Goal: Task Accomplishment & Management: Complete application form

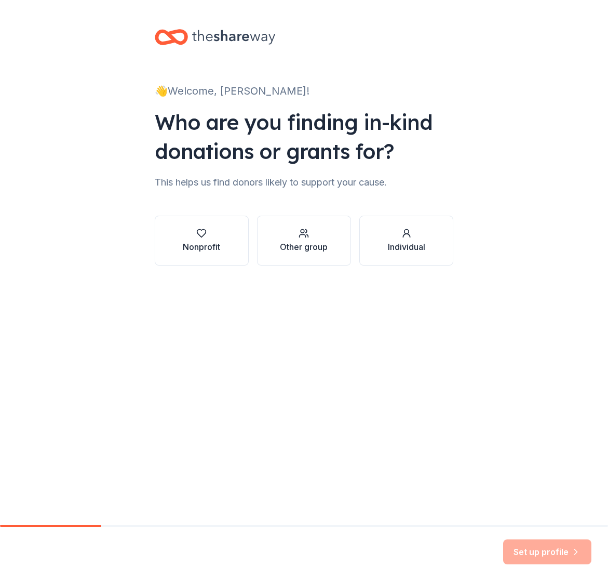
click at [179, 248] on button "Nonprofit" at bounding box center [202, 241] width 94 height 50
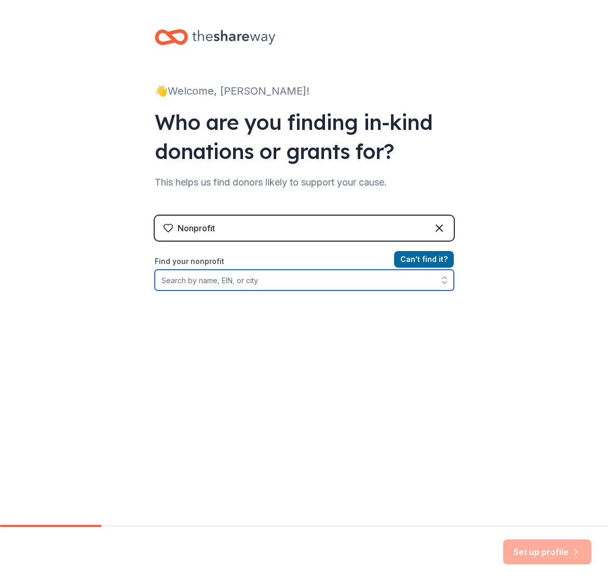
click at [210, 281] on input "Find your nonprofit" at bounding box center [304, 280] width 299 height 21
paste input "[US_EMPLOYER_IDENTIFICATION_NUMBER]"
type input "[US_EMPLOYER_IDENTIFICATION_NUMBER]"
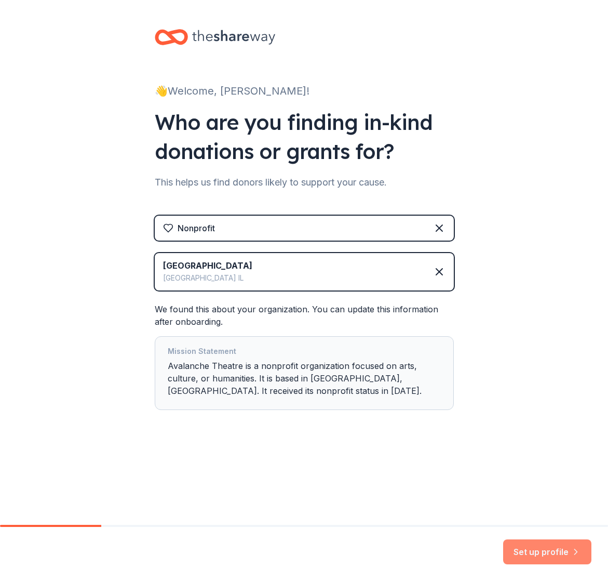
click at [532, 551] on button "Set up profile" at bounding box center [547, 551] width 88 height 25
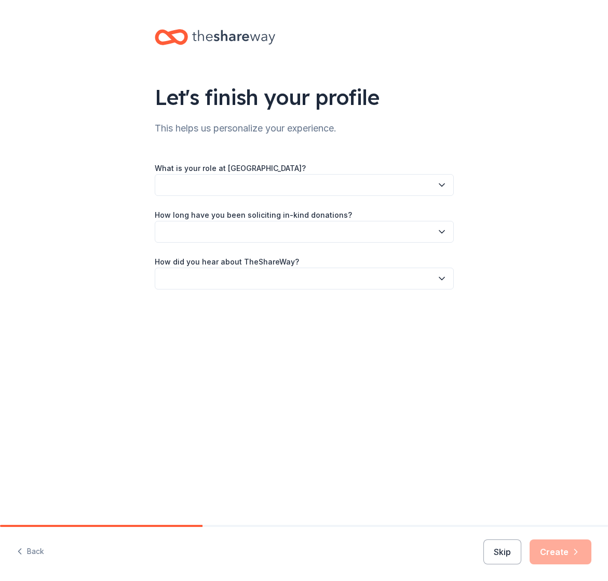
click at [246, 183] on button "button" at bounding box center [304, 185] width 299 height 22
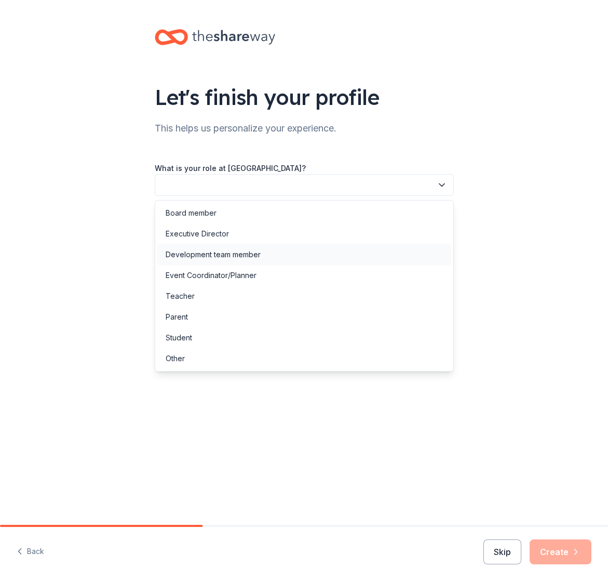
click at [229, 253] on div "Development team member" at bounding box center [213, 254] width 95 height 12
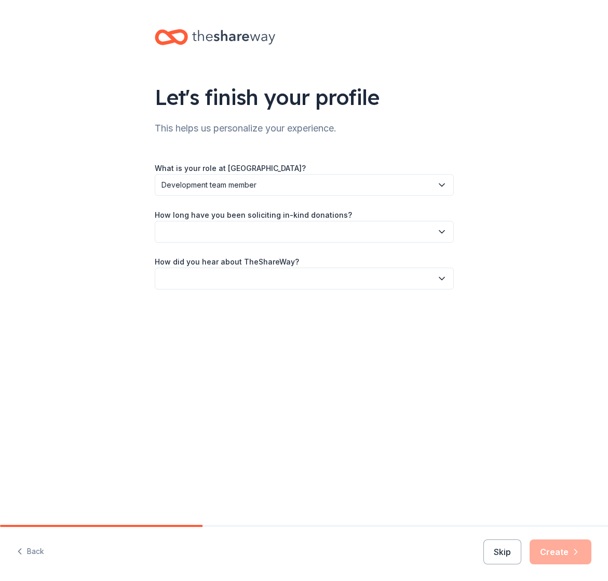
click at [193, 232] on button "button" at bounding box center [304, 232] width 299 height 22
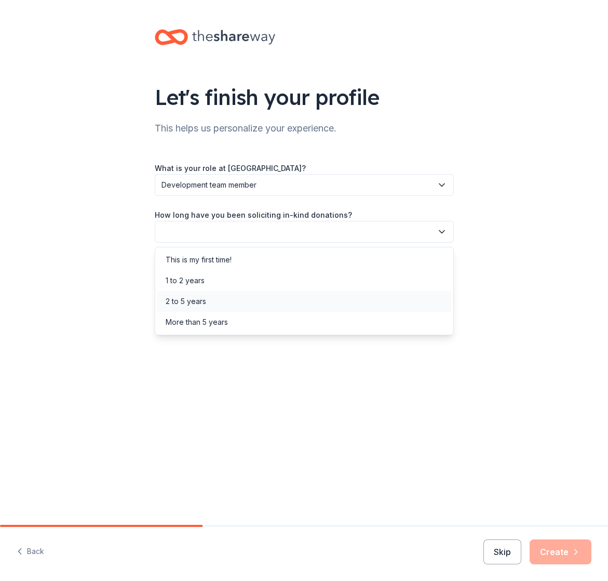
click at [190, 298] on div "2 to 5 years" at bounding box center [186, 301] width 41 height 12
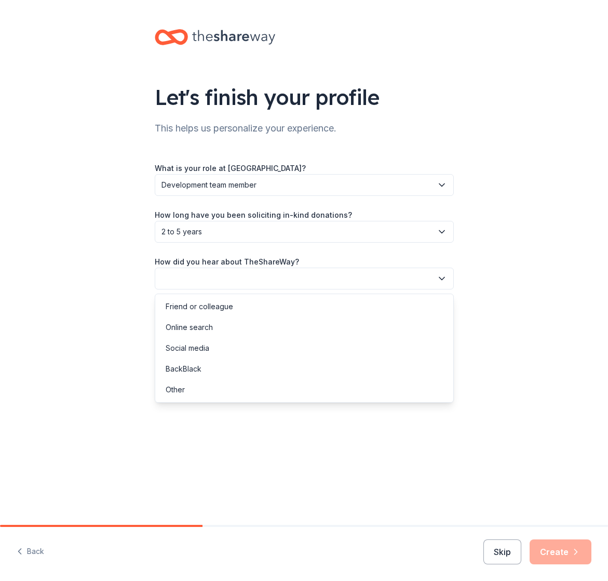
click at [221, 278] on button "button" at bounding box center [304, 278] width 299 height 22
click at [190, 328] on div "Online search" at bounding box center [189, 327] width 47 height 12
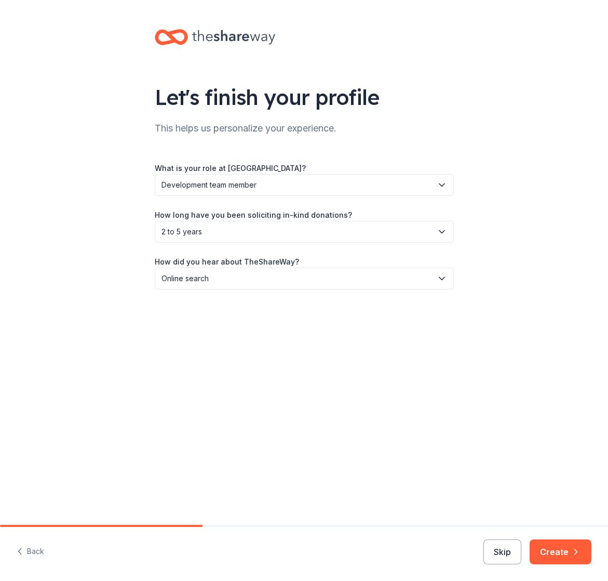
click at [565, 552] on button "Create" at bounding box center [561, 551] width 62 height 25
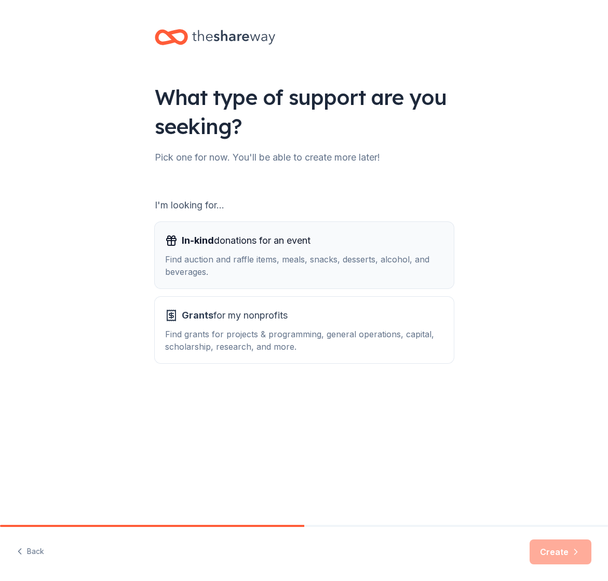
click at [244, 251] on div "In-kind donations for an event Find auction and raffle items, meals, snacks, de…" at bounding box center [304, 255] width 278 height 46
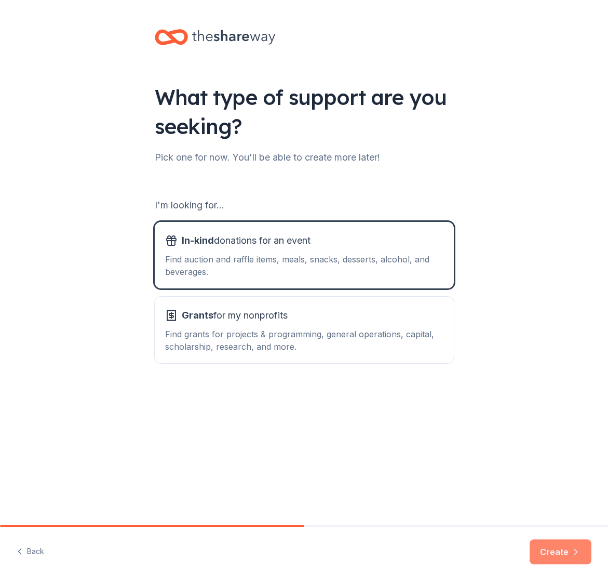
click at [560, 548] on button "Create" at bounding box center [561, 551] width 62 height 25
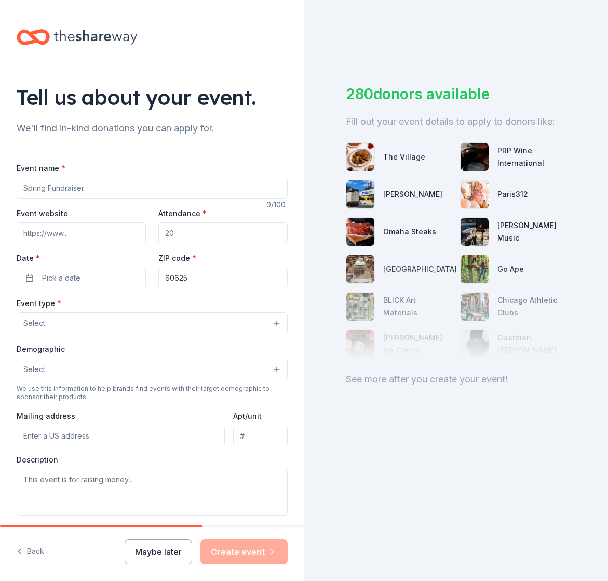
click at [120, 183] on input "Event name *" at bounding box center [152, 188] width 271 height 21
paste input "Avalanche Six Year Anniversary Gothic Gala"
type input "Avalanche Six Year Anniversary Gothic Gala"
click at [183, 235] on input "Attendance *" at bounding box center [222, 232] width 129 height 21
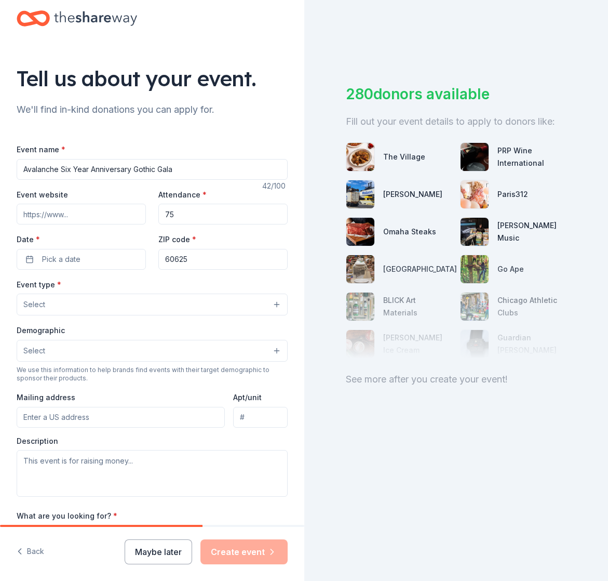
scroll to position [21, 0]
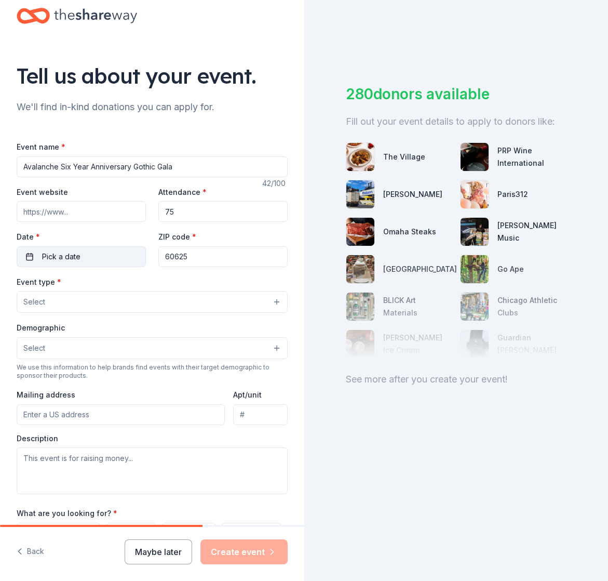
type input "75"
click at [61, 263] on button "Pick a date" at bounding box center [81, 256] width 129 height 21
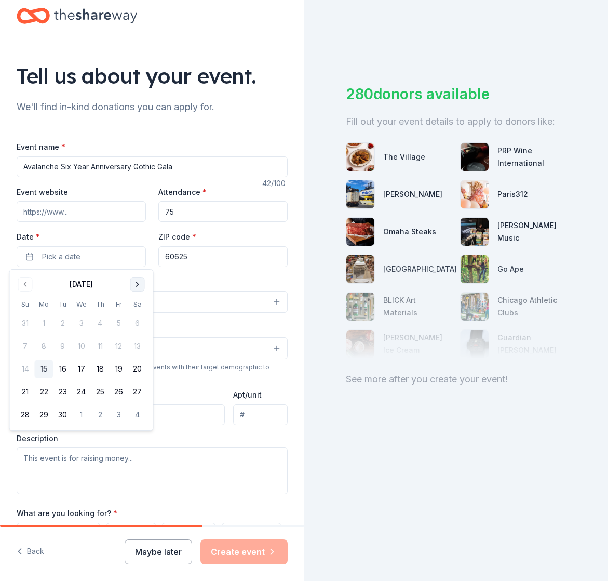
drag, startPoint x: 138, startPoint y: 286, endPoint x: 133, endPoint y: 282, distance: 6.7
click at [138, 286] on button "Go to next month" at bounding box center [137, 284] width 15 height 15
click at [80, 414] on button "29" at bounding box center [81, 414] width 19 height 19
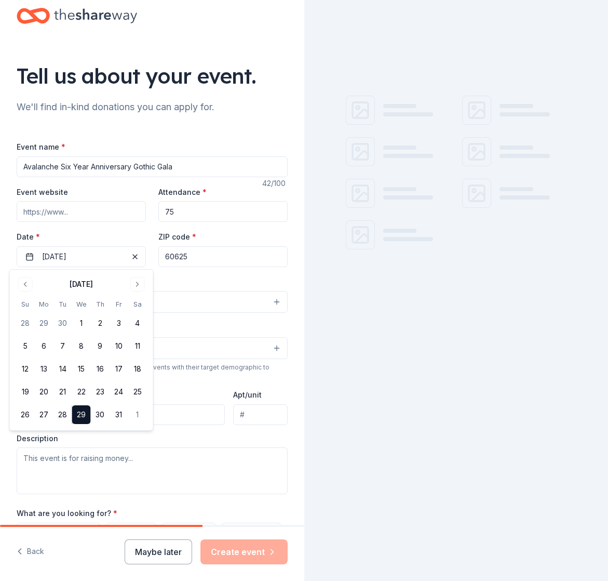
click at [169, 269] on div "Event name * Avalanche Six Year Anniversary Gothic Gala 42 /100 Event website A…" at bounding box center [152, 380] width 271 height 480
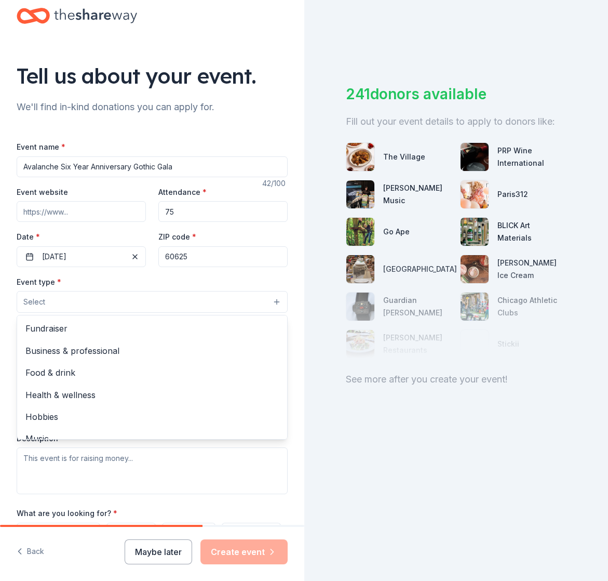
click at [68, 304] on button "Select" at bounding box center [152, 302] width 271 height 22
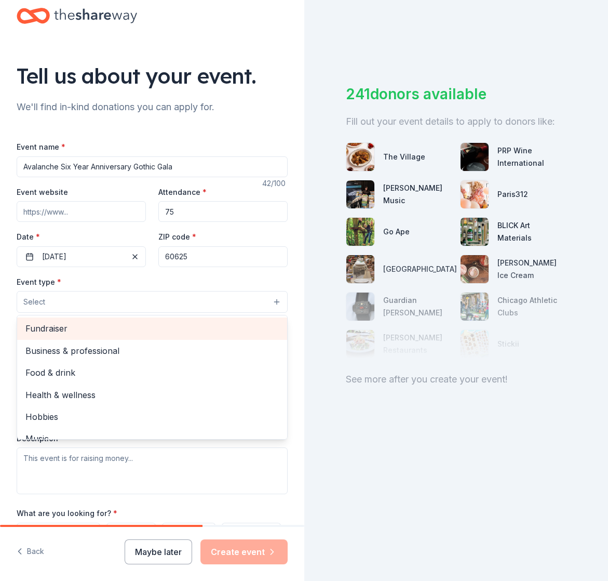
click at [73, 334] on span "Fundraiser" at bounding box center [151, 328] width 253 height 14
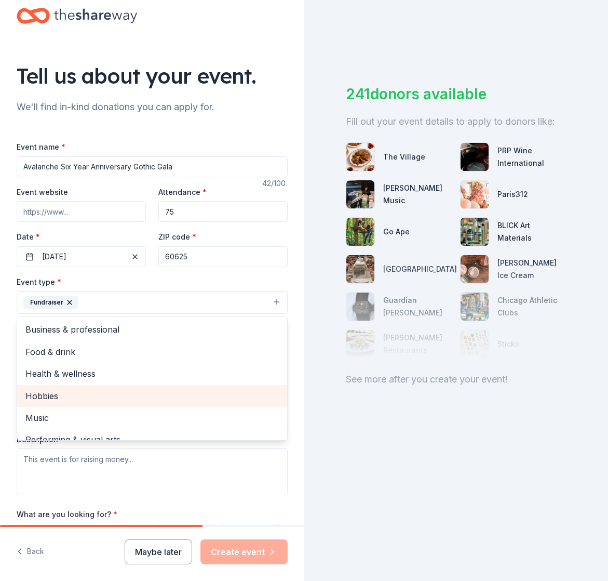
scroll to position [12, 0]
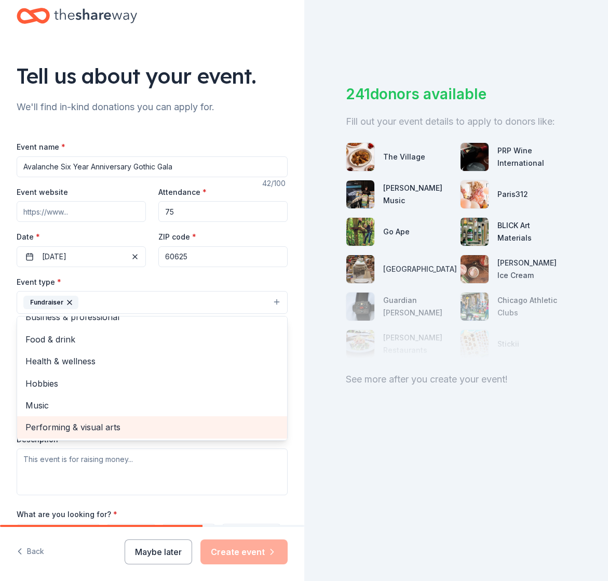
click at [96, 425] on span "Performing & visual arts" at bounding box center [151, 427] width 253 height 14
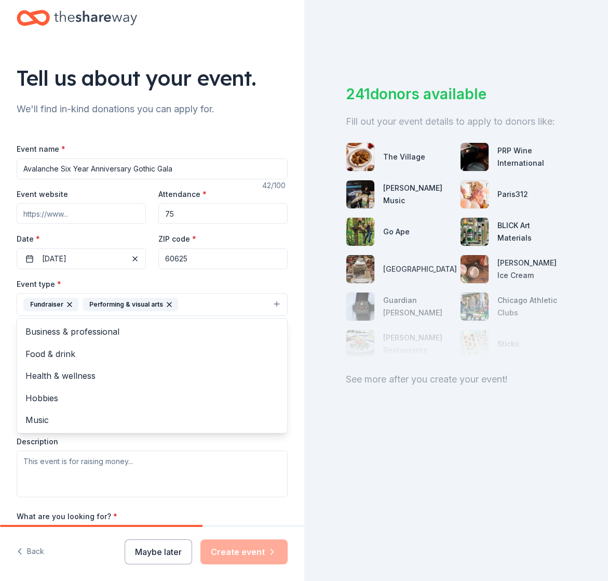
scroll to position [19, 0]
drag, startPoint x: 318, startPoint y: 485, endPoint x: 301, endPoint y: 477, distance: 18.8
click at [317, 484] on div "Tell us about your event. We'll find in-kind donations you can apply for. Event…" at bounding box center [304, 290] width 608 height 581
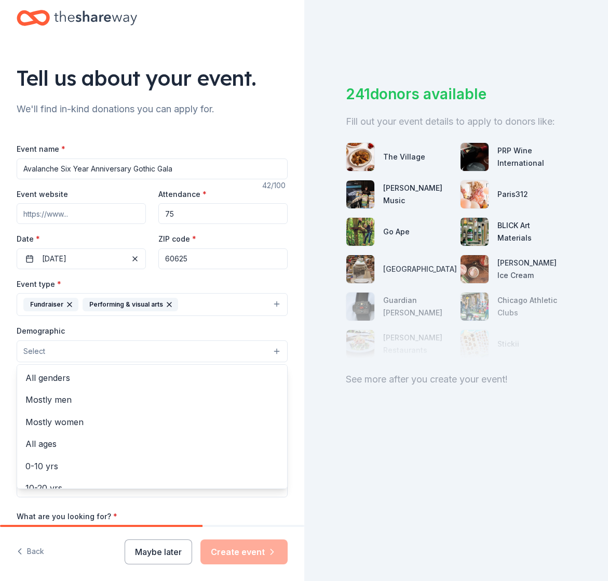
click at [140, 350] on button "Select" at bounding box center [152, 351] width 271 height 22
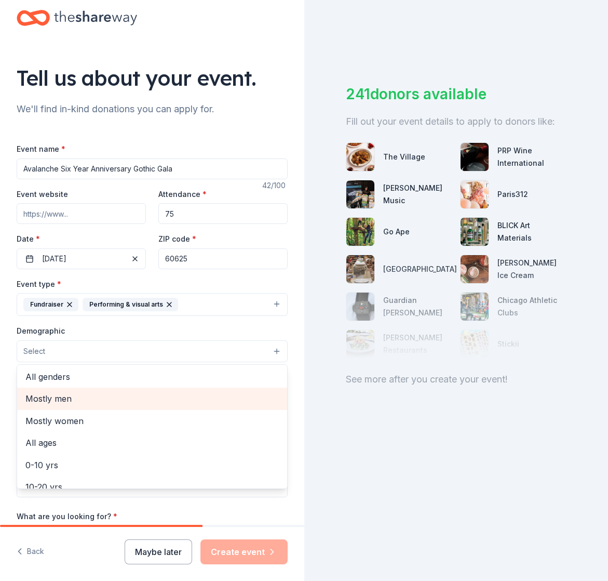
scroll to position [0, 0]
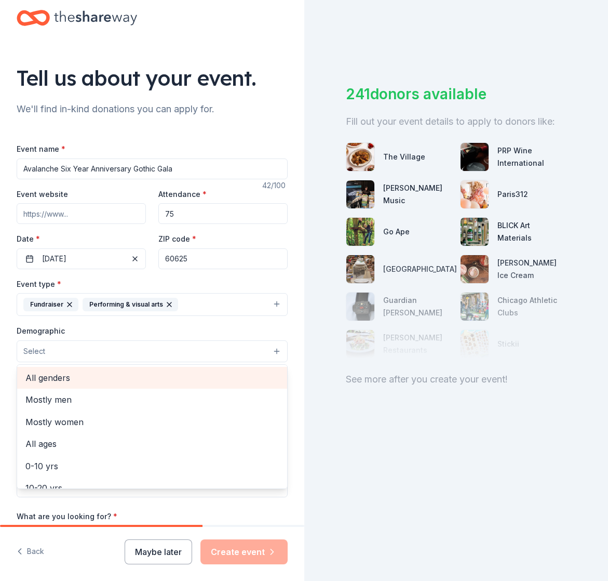
click at [112, 378] on span "All genders" at bounding box center [151, 378] width 253 height 14
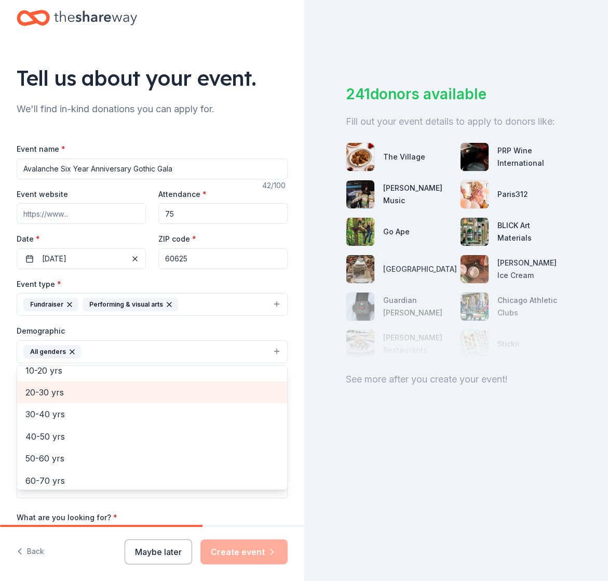
scroll to position [97, 0]
click at [97, 393] on span "20-30 yrs" at bounding box center [151, 392] width 253 height 14
click at [82, 395] on span "30-40 yrs" at bounding box center [151, 392] width 253 height 14
click at [75, 400] on div "40-50 yrs" at bounding box center [152, 392] width 270 height 22
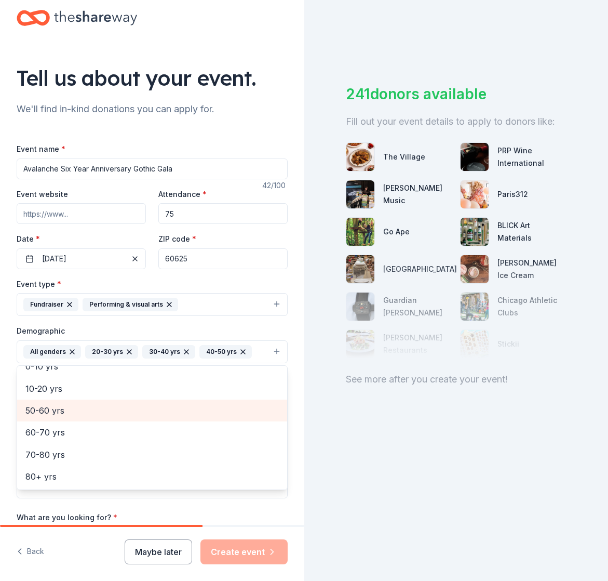
click at [64, 414] on span "50-60 yrs" at bounding box center [151, 411] width 253 height 14
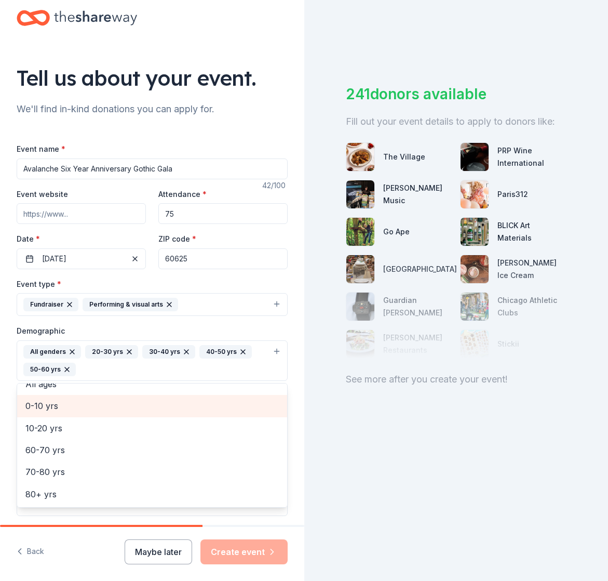
scroll to position [57, 0]
click at [374, 482] on div "Tell us about your event. We'll find in-kind donations you can apply for. Event…" at bounding box center [304, 290] width 608 height 581
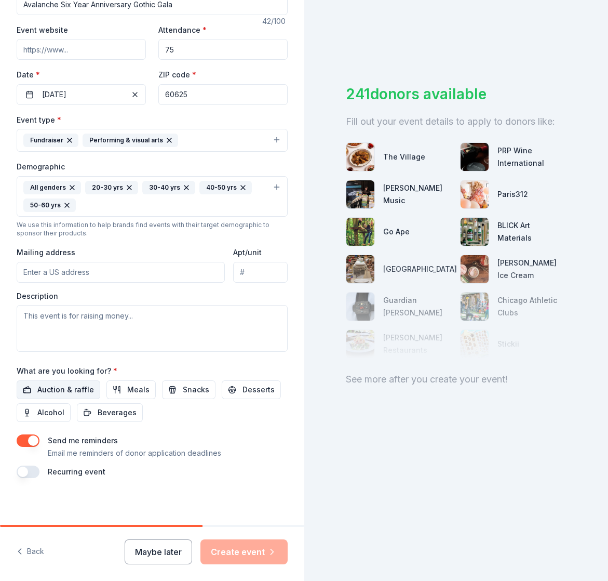
click at [72, 392] on span "Auction & raffle" at bounding box center [65, 389] width 57 height 12
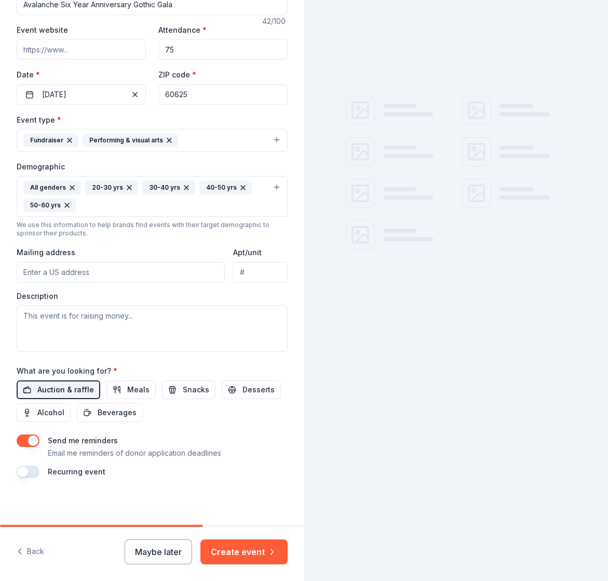
scroll to position [183, 0]
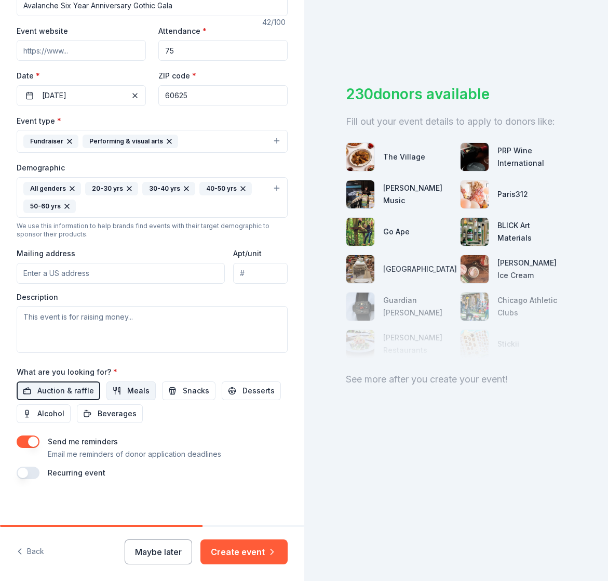
click at [137, 392] on span "Meals" at bounding box center [138, 390] width 22 height 12
click at [135, 390] on span "Meals" at bounding box center [138, 390] width 22 height 12
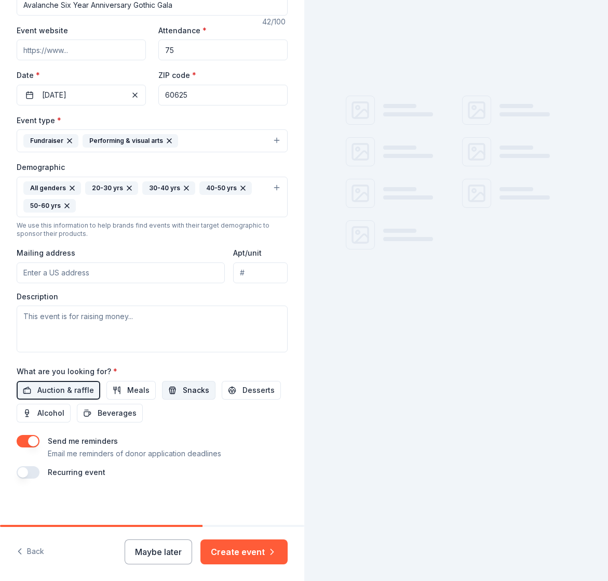
click at [193, 387] on span "Snacks" at bounding box center [196, 390] width 26 height 12
click at [235, 390] on button "Desserts" at bounding box center [251, 390] width 59 height 19
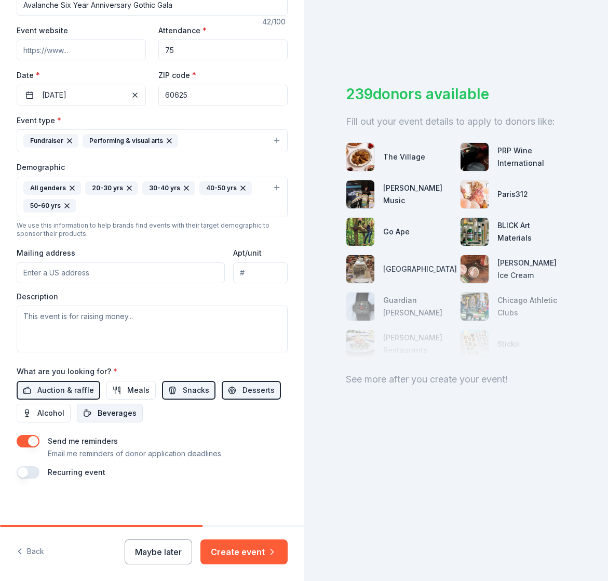
click at [96, 415] on button "Beverages" at bounding box center [110, 413] width 66 height 19
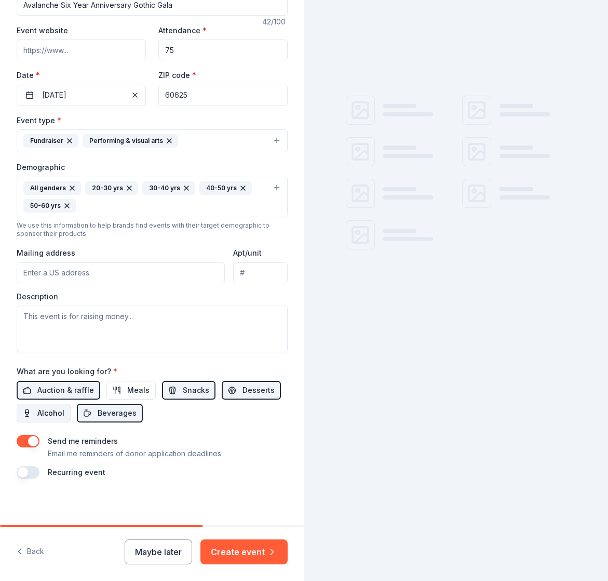
click at [42, 409] on span "Alcohol" at bounding box center [50, 413] width 27 height 12
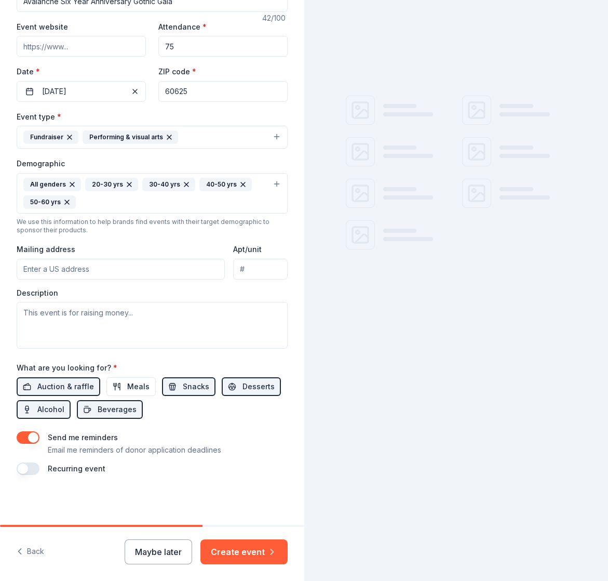
scroll to position [186, 0]
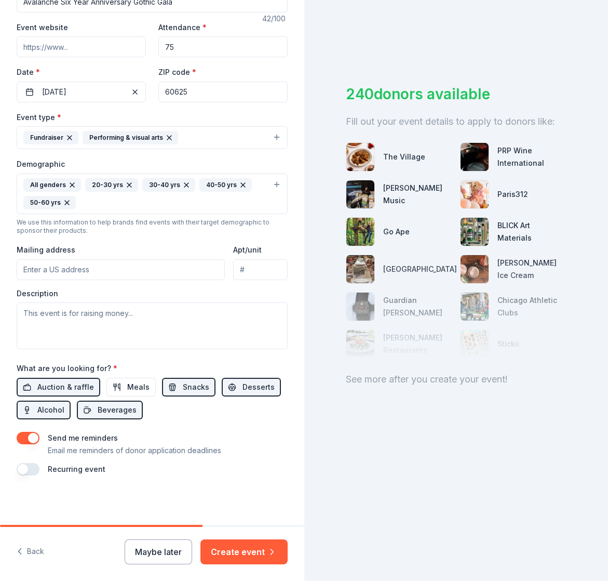
click at [33, 440] on button "button" at bounding box center [28, 438] width 23 height 12
click at [238, 556] on button "Create event" at bounding box center [243, 551] width 87 height 25
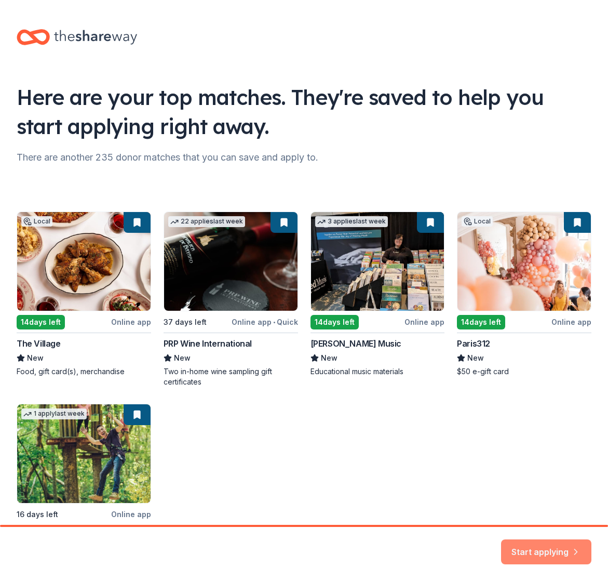
click at [570, 552] on button "Start applying" at bounding box center [546, 545] width 90 height 25
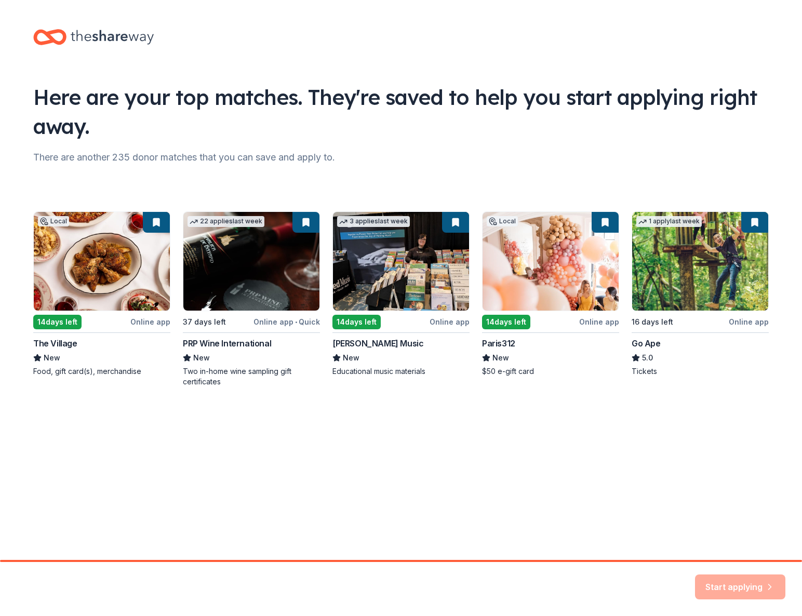
click at [110, 278] on div "Local 14 days left Online app The Village New Food, gift card(s), merchandise 2…" at bounding box center [400, 299] width 735 height 176
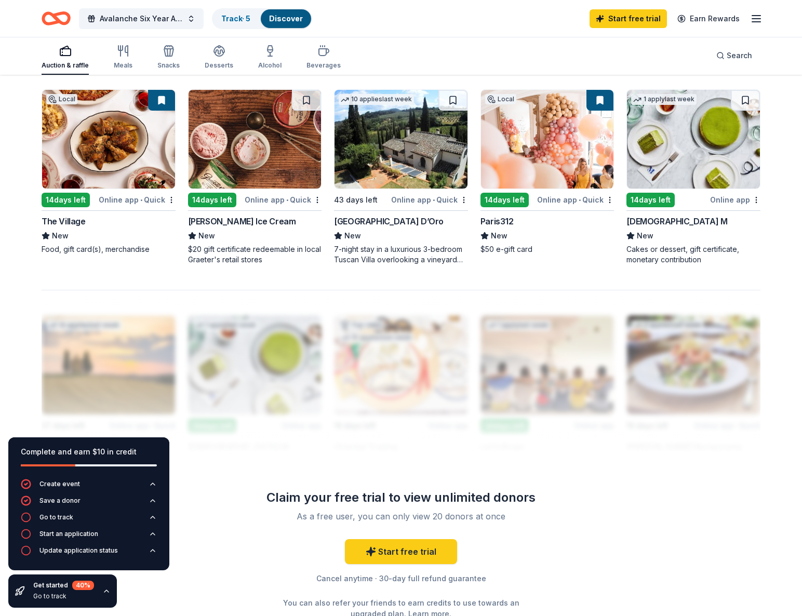
scroll to position [703, 0]
click at [110, 172] on img at bounding box center [108, 139] width 133 height 99
click at [235, 175] on img at bounding box center [255, 139] width 133 height 99
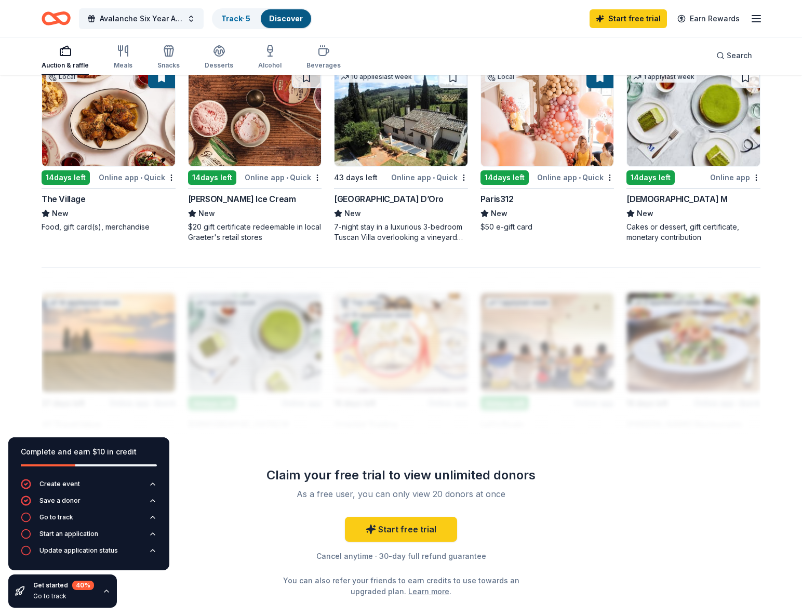
scroll to position [705, 0]
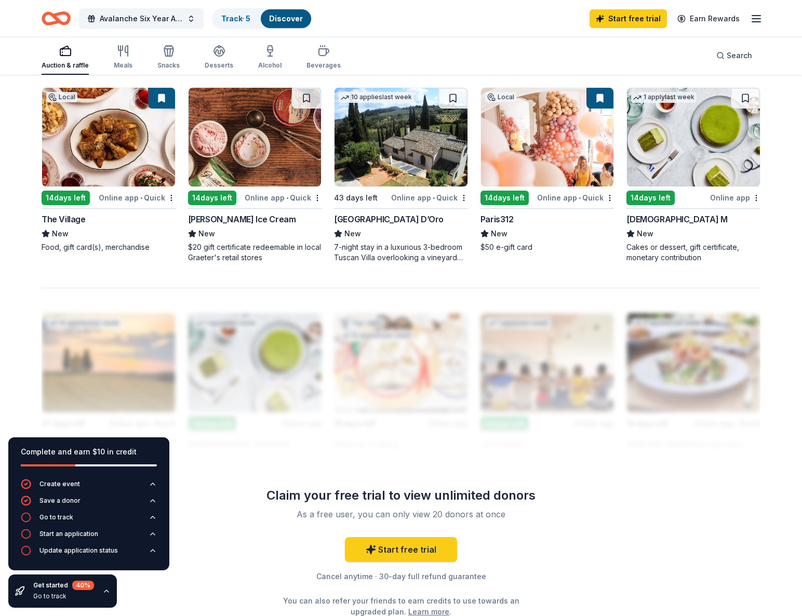
click at [608, 177] on img at bounding box center [693, 137] width 133 height 99
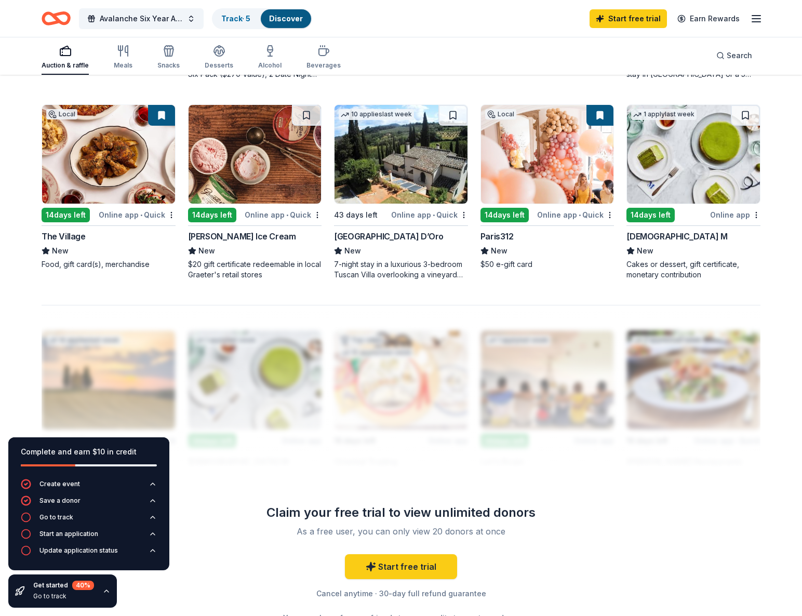
scroll to position [690, 0]
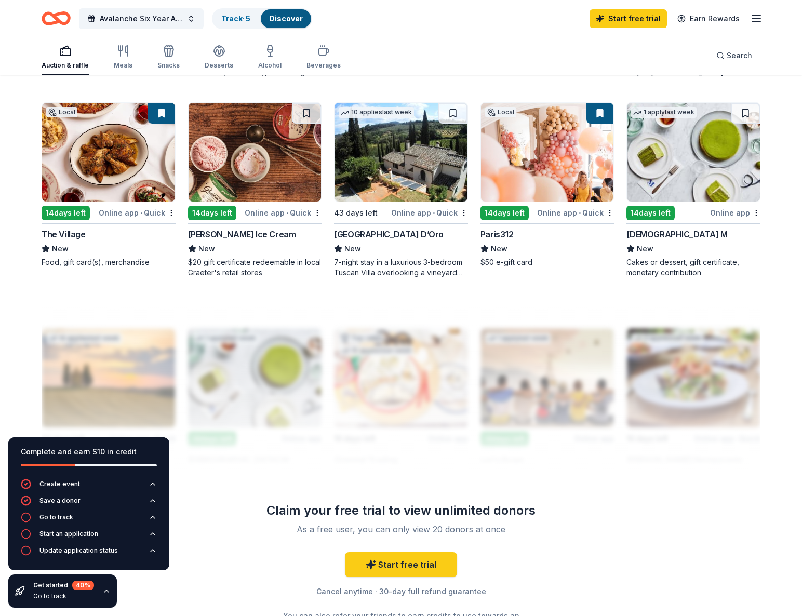
click at [393, 146] on img at bounding box center [400, 152] width 133 height 99
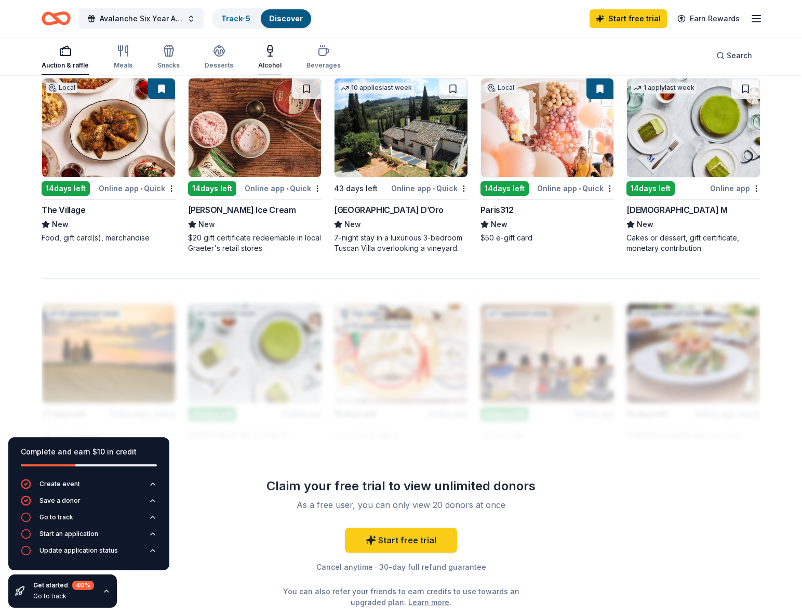
scroll to position [716, 0]
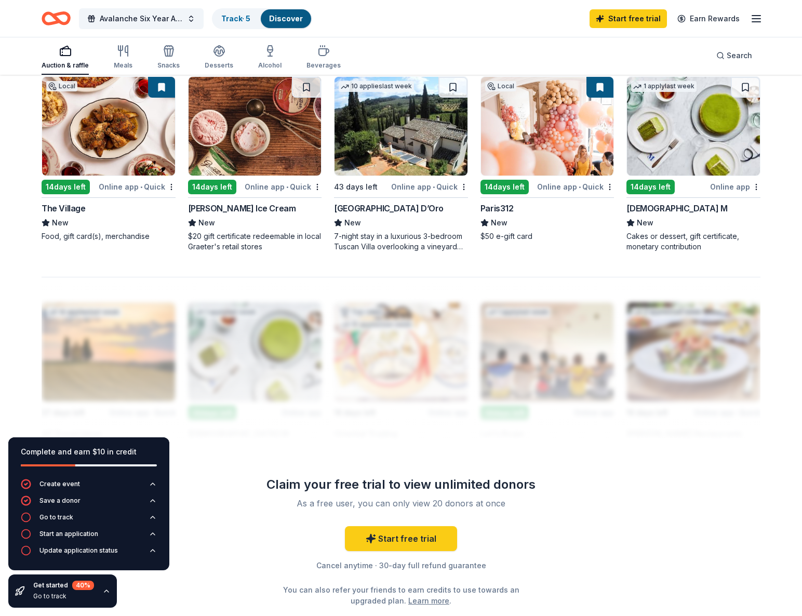
click at [366, 154] on img at bounding box center [400, 126] width 133 height 99
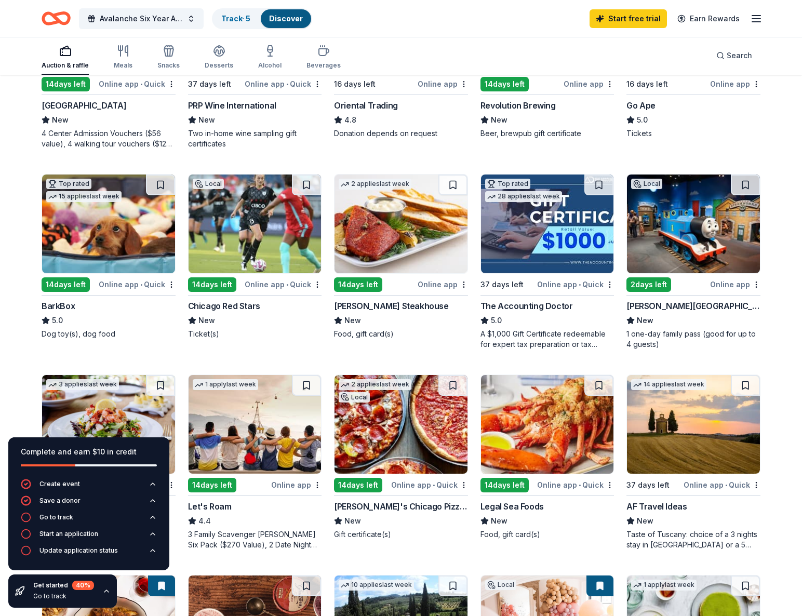
scroll to position [213, 0]
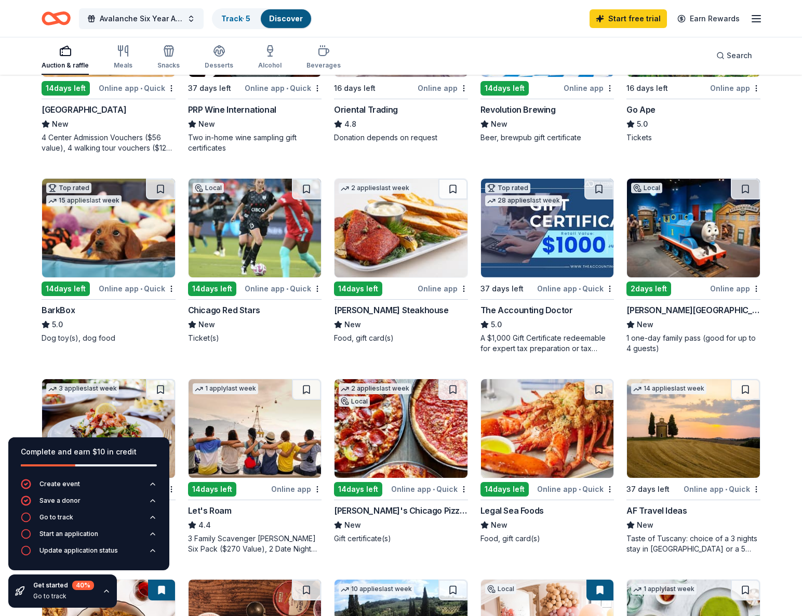
click at [262, 235] on img at bounding box center [255, 228] width 133 height 99
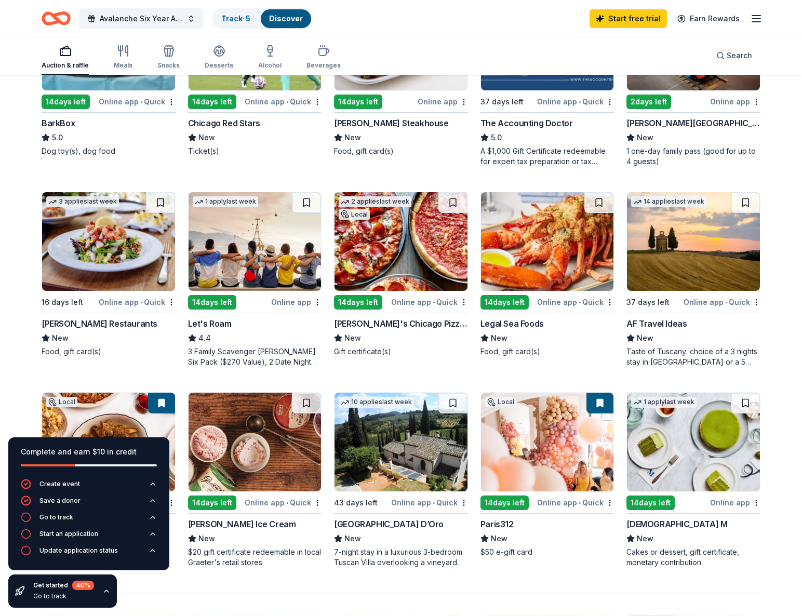
scroll to position [400, 0]
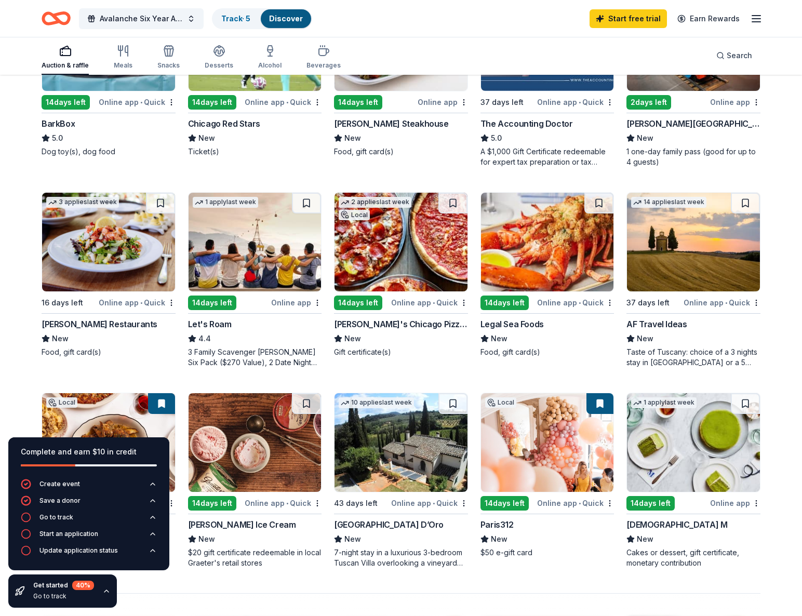
click at [232, 248] on img at bounding box center [255, 242] width 133 height 99
click at [254, 272] on img at bounding box center [255, 242] width 133 height 99
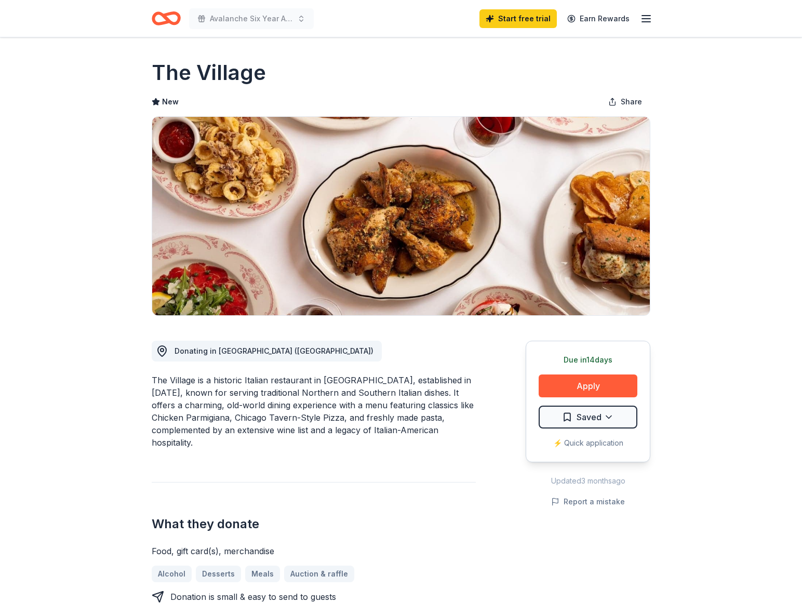
scroll to position [61, 0]
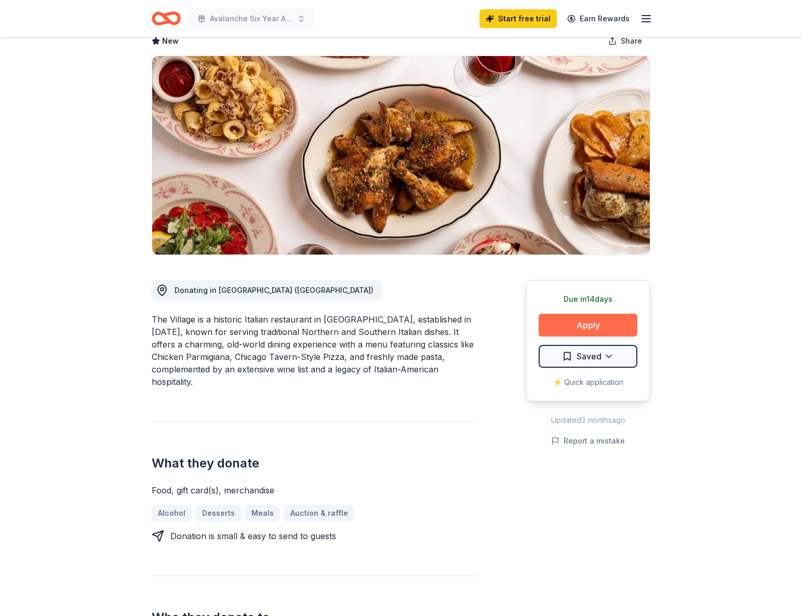
click at [583, 323] on button "Apply" at bounding box center [588, 325] width 99 height 23
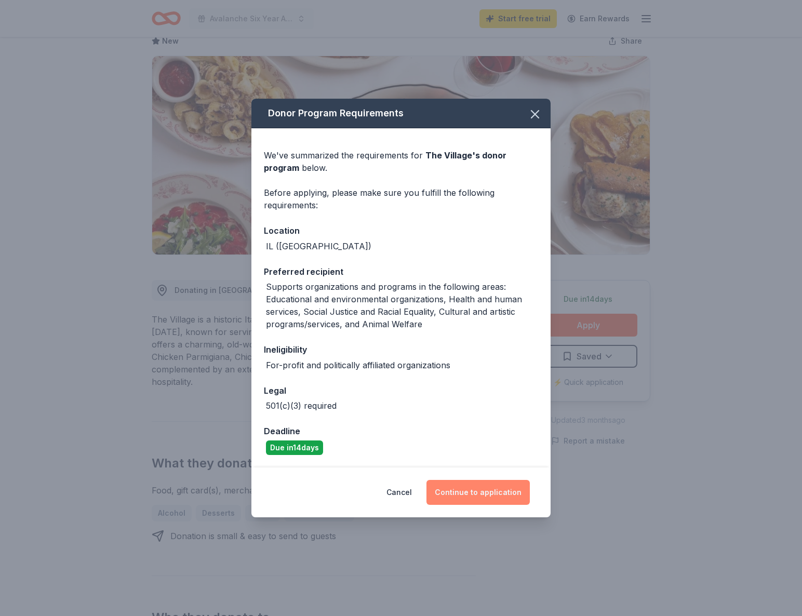
click at [480, 492] on button "Continue to application" at bounding box center [477, 492] width 103 height 25
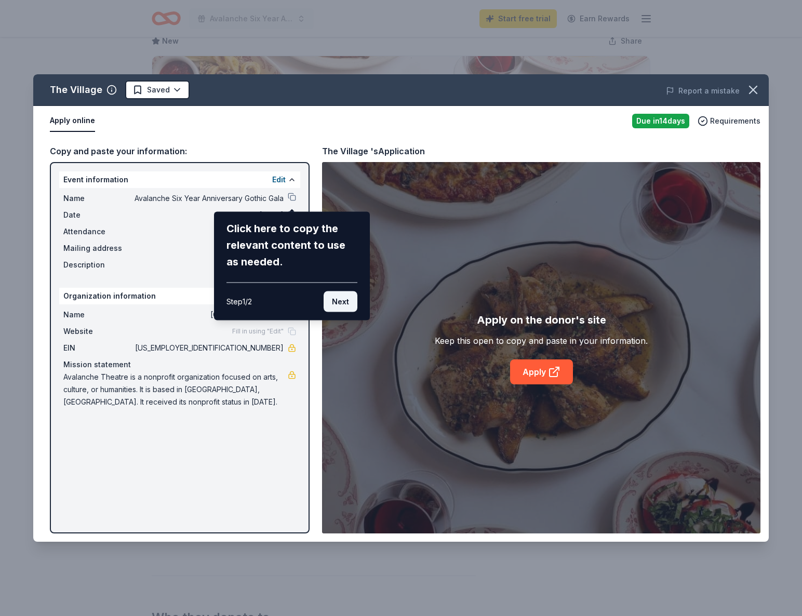
click at [347, 304] on button "Next" at bounding box center [341, 301] width 34 height 21
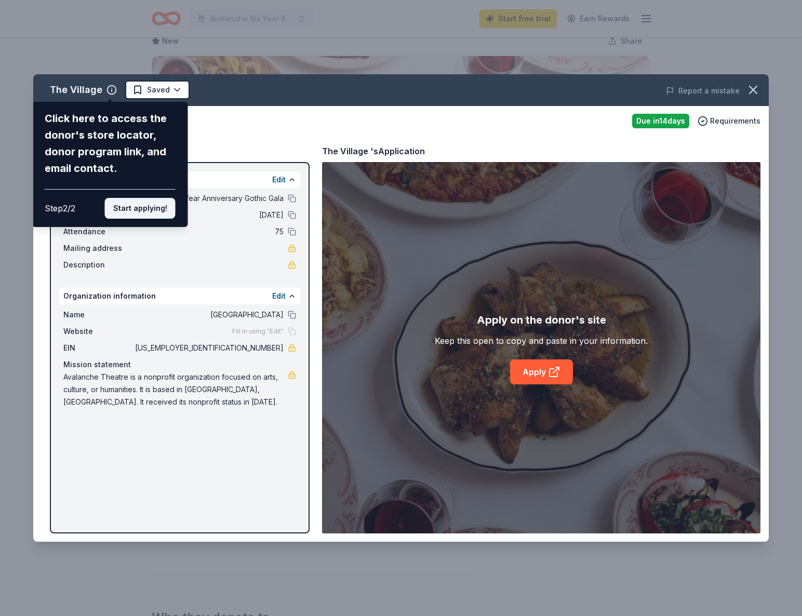
click at [156, 208] on button "Start applying!" at bounding box center [140, 208] width 71 height 21
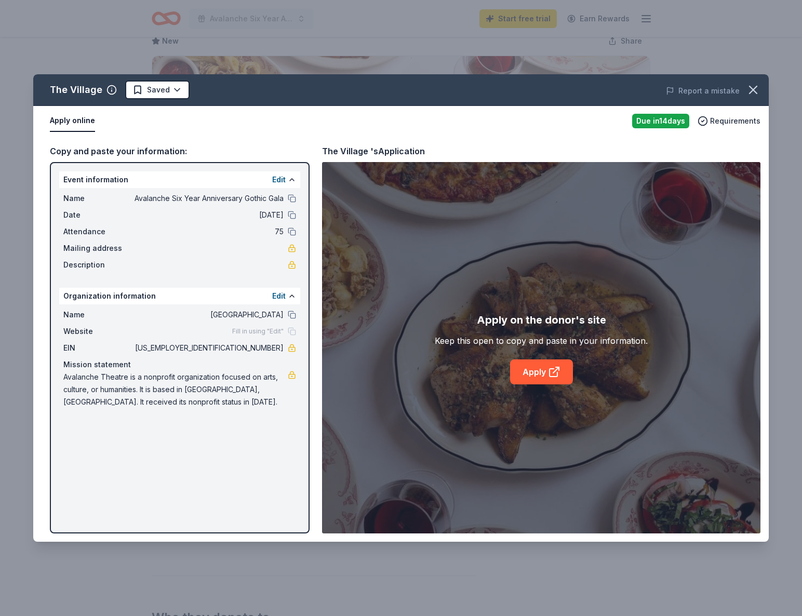
click at [255, 331] on span "Fill in using "Edit"" at bounding box center [257, 331] width 51 height 8
click at [286, 298] on div "Edit" at bounding box center [284, 296] width 24 height 12
click at [281, 296] on button "Edit" at bounding box center [279, 296] width 14 height 12
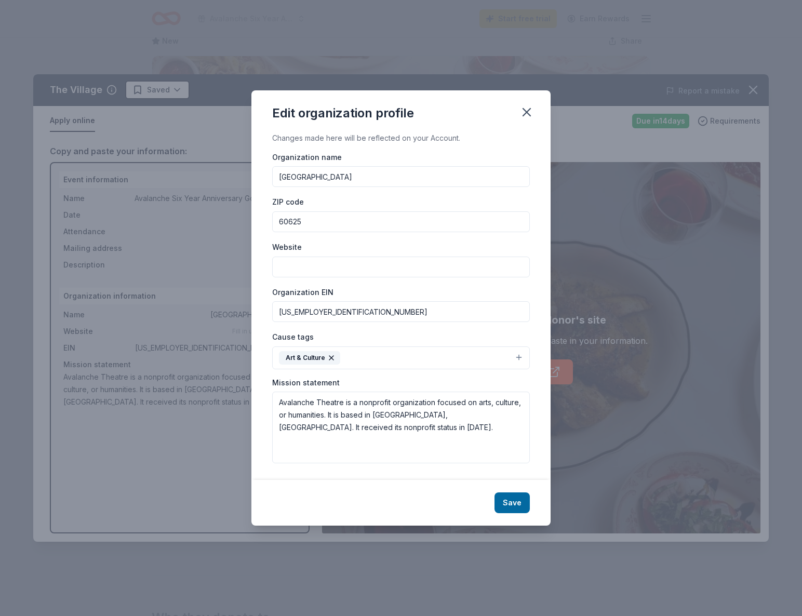
click at [299, 269] on input "Website" at bounding box center [401, 267] width 258 height 21
paste input "https://www.avalanchetheatre.com/"
type input "https://www.avalanchetheatre.com/"
click at [514, 506] on button "Save" at bounding box center [511, 502] width 35 height 21
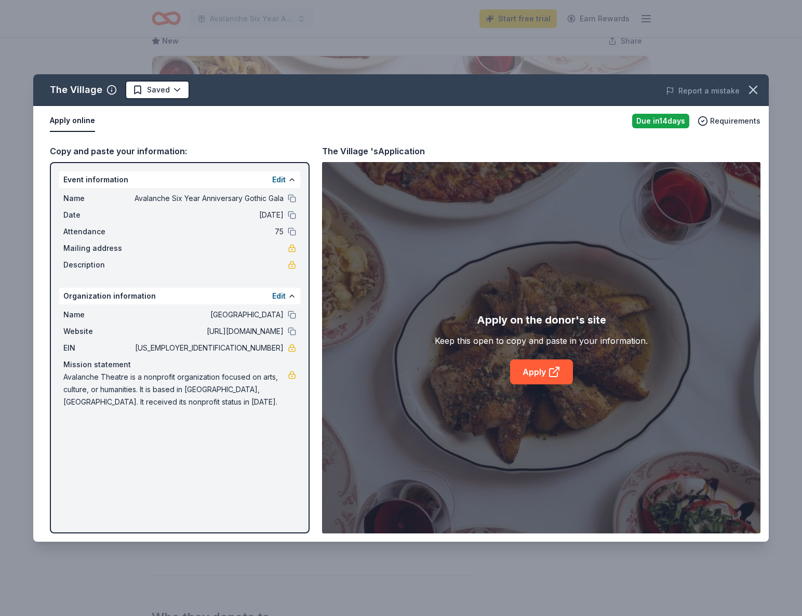
drag, startPoint x: 120, startPoint y: 388, endPoint x: 162, endPoint y: 359, distance: 50.7
click at [120, 388] on span "Avalanche Theatre is a nonprofit organization focused on arts, culture, or huma…" at bounding box center [175, 389] width 224 height 37
click at [278, 296] on button "Edit" at bounding box center [279, 296] width 14 height 12
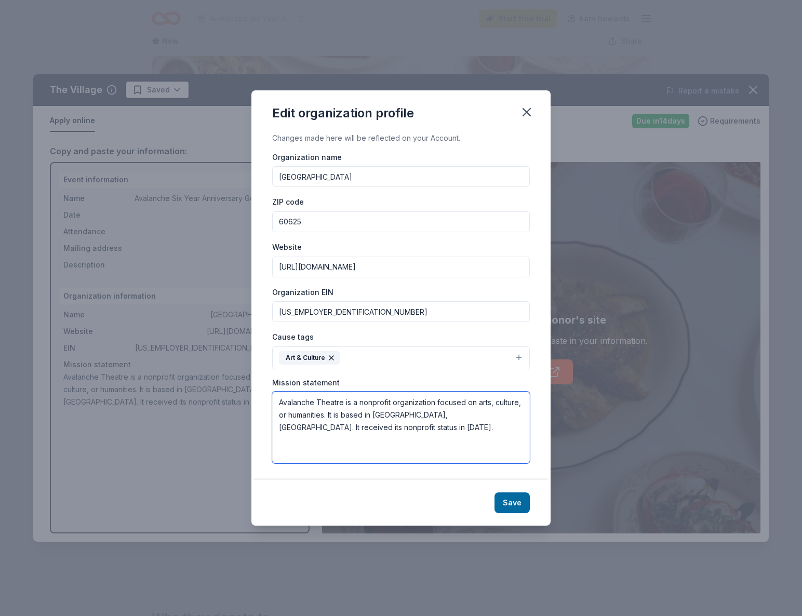
click at [325, 410] on textarea "Avalanche Theatre is a nonprofit organization focused on arts, culture, or huma…" at bounding box center [401, 428] width 258 height 72
drag, startPoint x: 313, startPoint y: 432, endPoint x: 278, endPoint y: 400, distance: 46.7
click at [278, 400] on textarea "Avalanche Theatre is a nonprofit organization focused on arts, culture, or huma…" at bounding box center [401, 428] width 258 height 72
paste textarea "The mission of Avalanche Theatre is to foster the development of new plays and …"
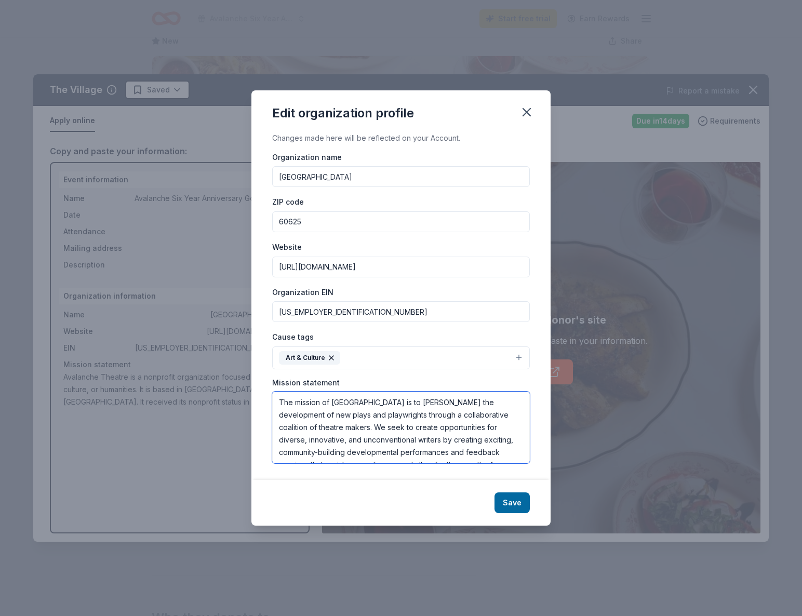
scroll to position [156, 0]
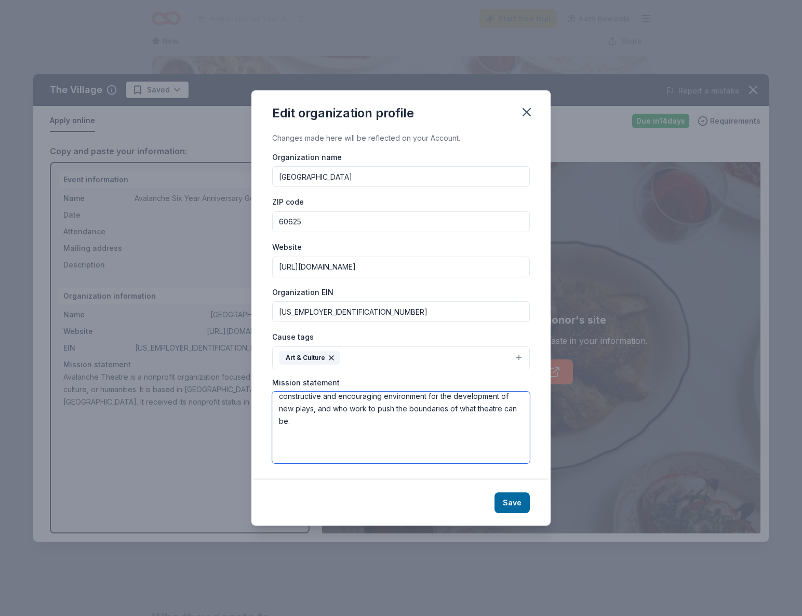
click at [346, 442] on textarea "The mission of Avalanche Theatre is to foster the development of new plays and …" at bounding box center [401, 428] width 258 height 72
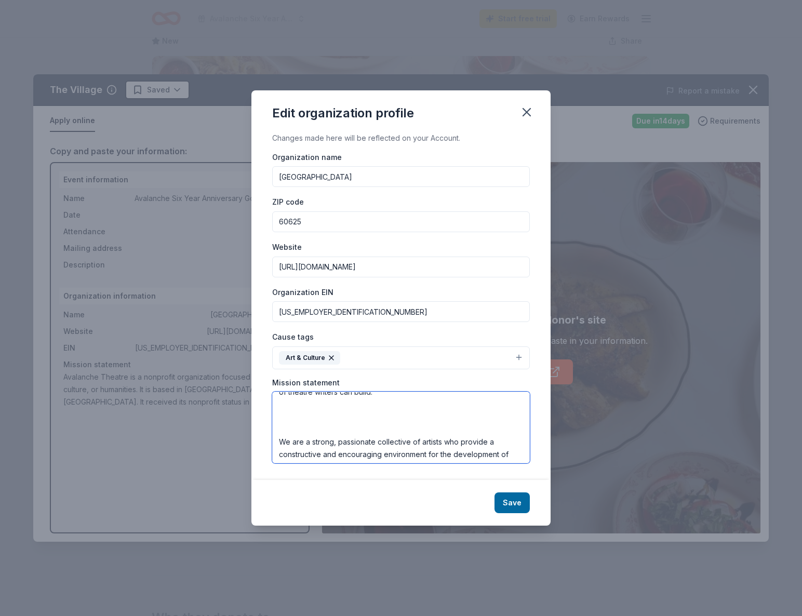
click at [308, 421] on textarea "The mission of Avalanche Theatre is to foster the development of new plays and …" at bounding box center [401, 428] width 258 height 72
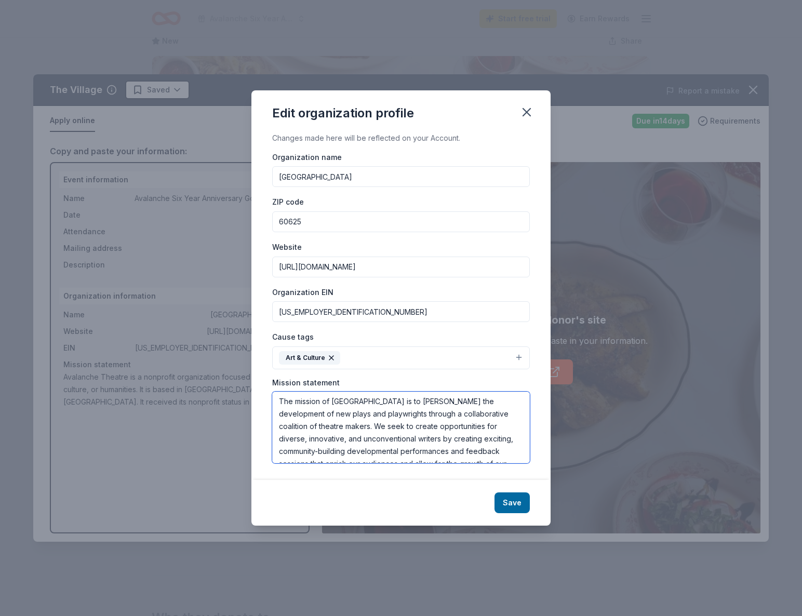
scroll to position [0, 0]
click at [279, 432] on textarea "The mission of Avalanche Theatre is to foster the development of new plays and …" at bounding box center [401, 428] width 258 height 72
click at [300, 437] on textarea "The mission of Avalanche Theatre is to foster the development of new plays and …" at bounding box center [401, 428] width 258 height 72
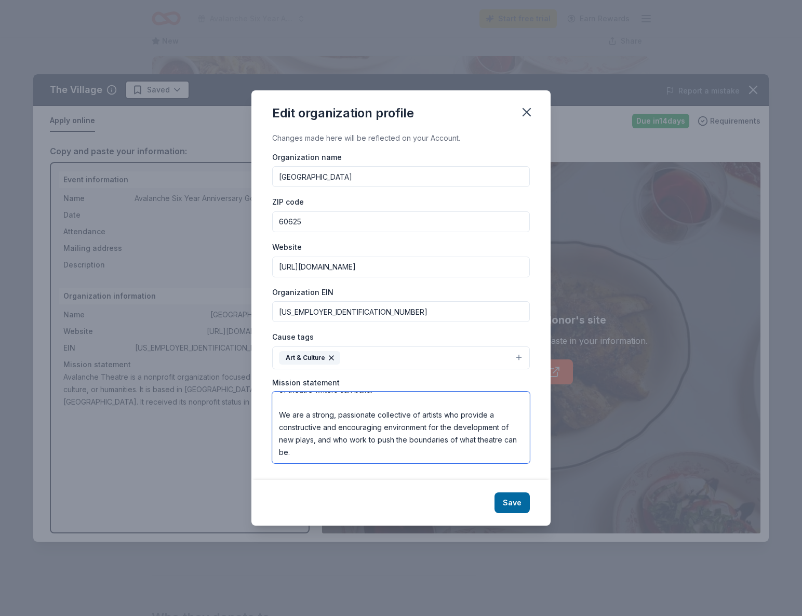
scroll to position [112, 0]
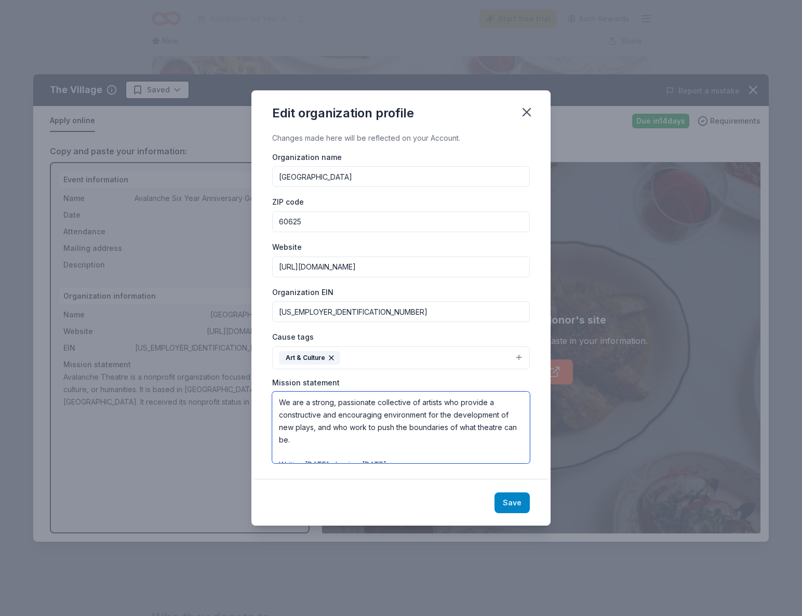
type textarea "The mission of Avalanche Theatre is to foster the development of new plays and …"
click at [515, 504] on button "Save" at bounding box center [511, 502] width 35 height 21
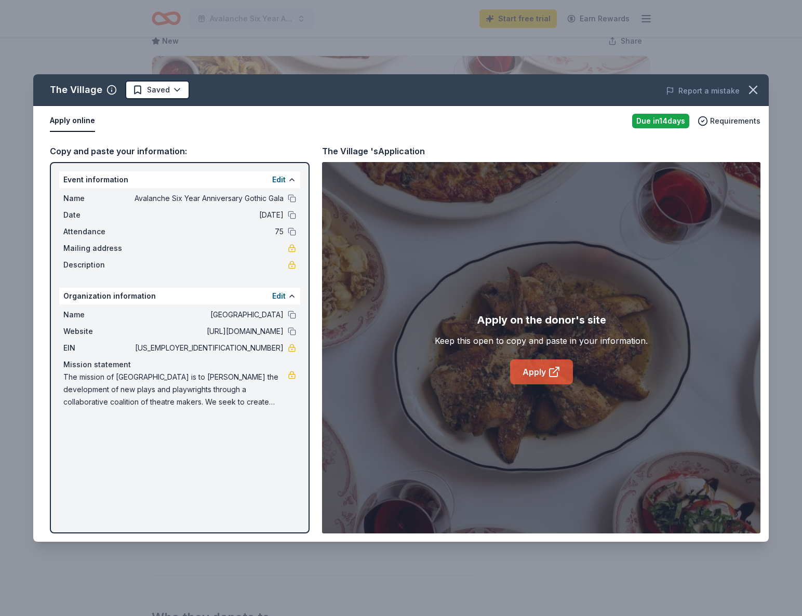
click at [549, 374] on icon at bounding box center [553, 373] width 8 height 8
click at [531, 373] on link "Apply" at bounding box center [541, 371] width 63 height 25
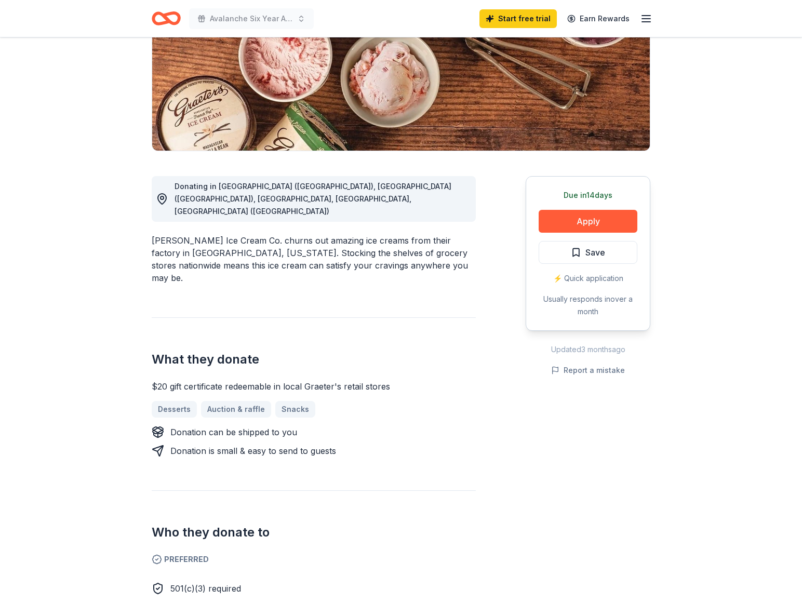
scroll to position [205, 0]
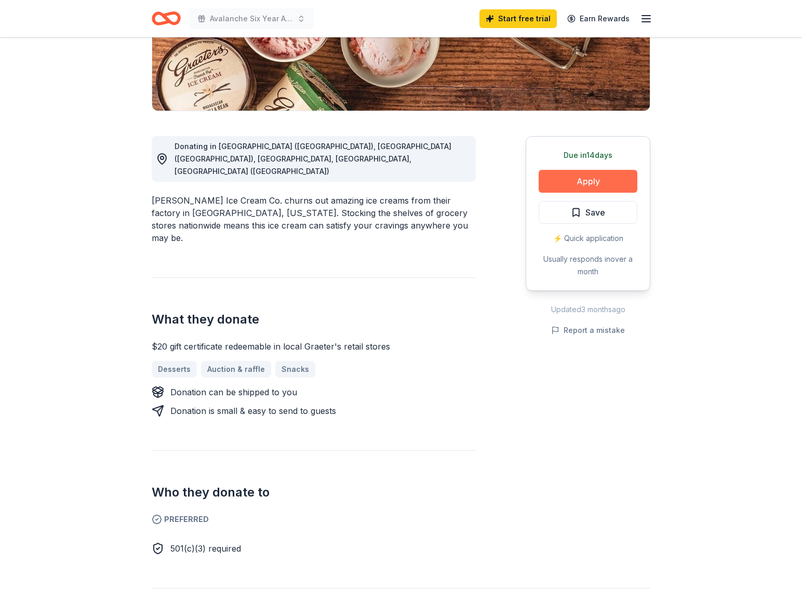
click at [596, 184] on button "Apply" at bounding box center [588, 181] width 99 height 23
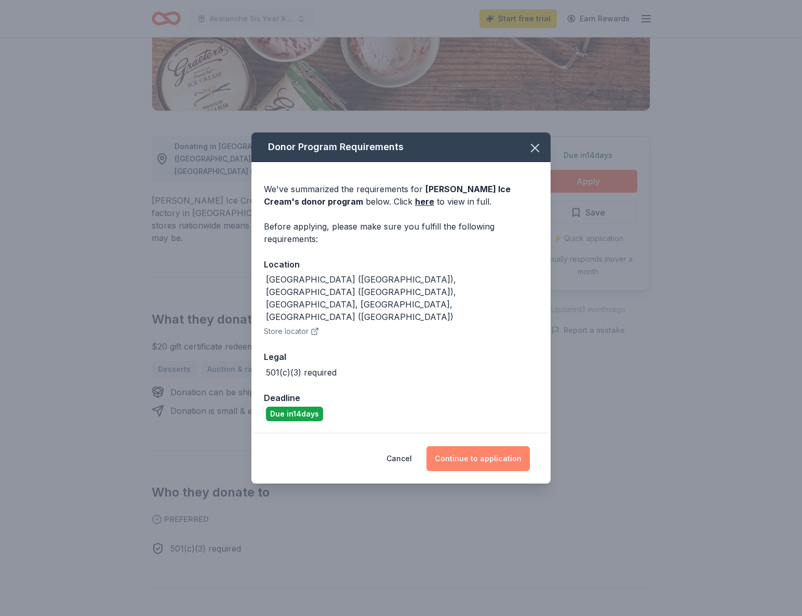
click at [474, 446] on button "Continue to application" at bounding box center [477, 458] width 103 height 25
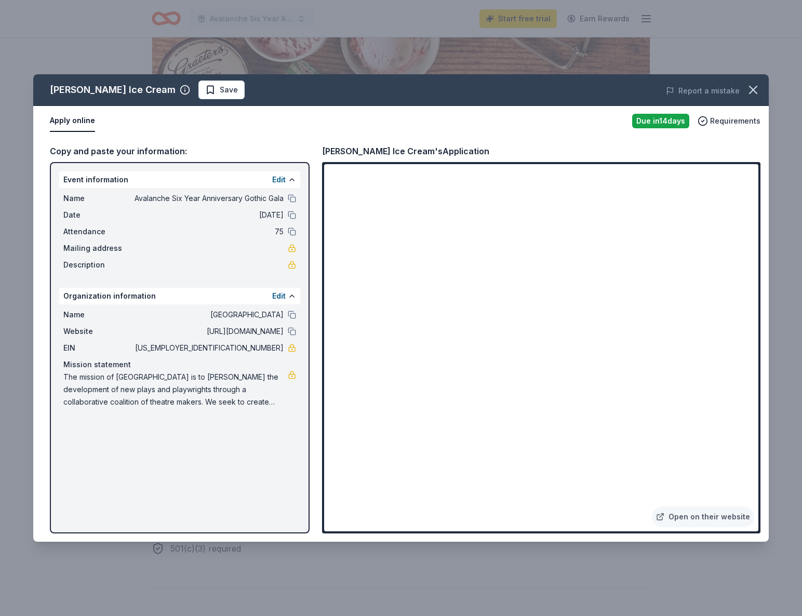
drag, startPoint x: 50, startPoint y: 90, endPoint x: 103, endPoint y: 90, distance: 53.5
click at [103, 90] on div "[PERSON_NAME] Ice Cream" at bounding box center [113, 90] width 126 height 17
drag, startPoint x: 398, startPoint y: 151, endPoint x: 343, endPoint y: 148, distance: 54.6
click at [343, 148] on div "Graeter's Ice Cream's Application" at bounding box center [405, 151] width 167 height 14
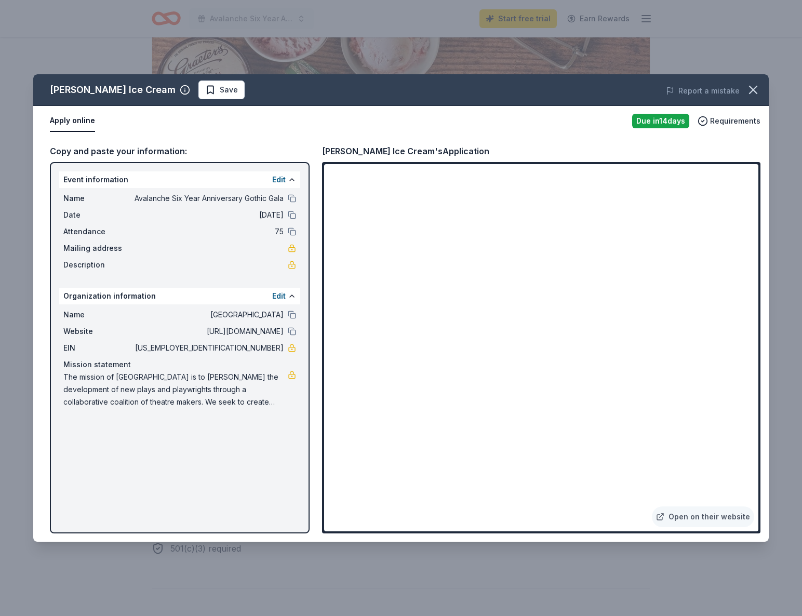
click at [343, 148] on div "Graeter's Ice Cream's Application" at bounding box center [405, 151] width 167 height 14
click at [752, 96] on icon "button" at bounding box center [753, 90] width 15 height 15
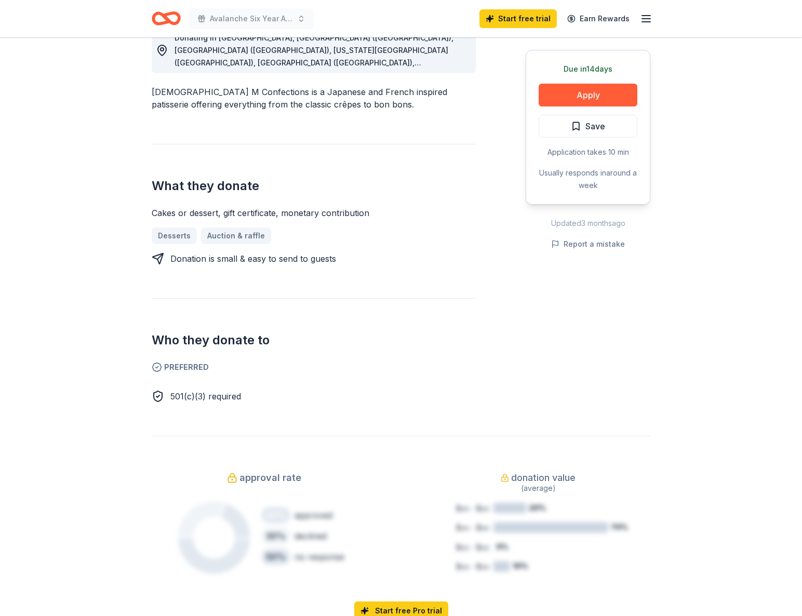
scroll to position [197, 0]
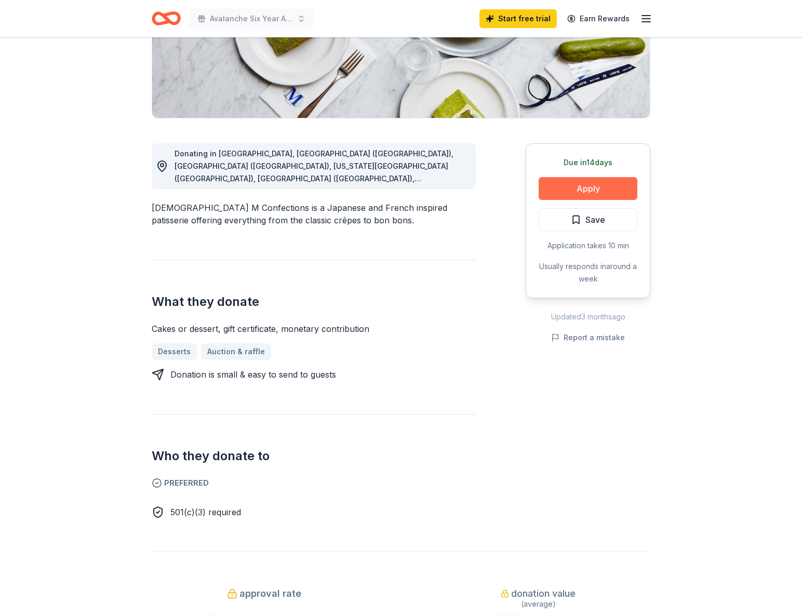
click at [581, 192] on button "Apply" at bounding box center [588, 188] width 99 height 23
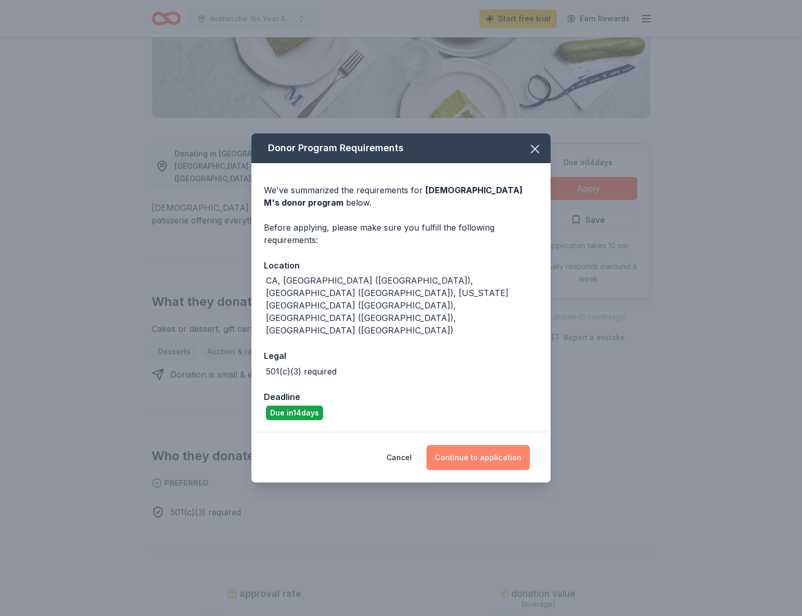
click at [485, 445] on button "Continue to application" at bounding box center [477, 457] width 103 height 25
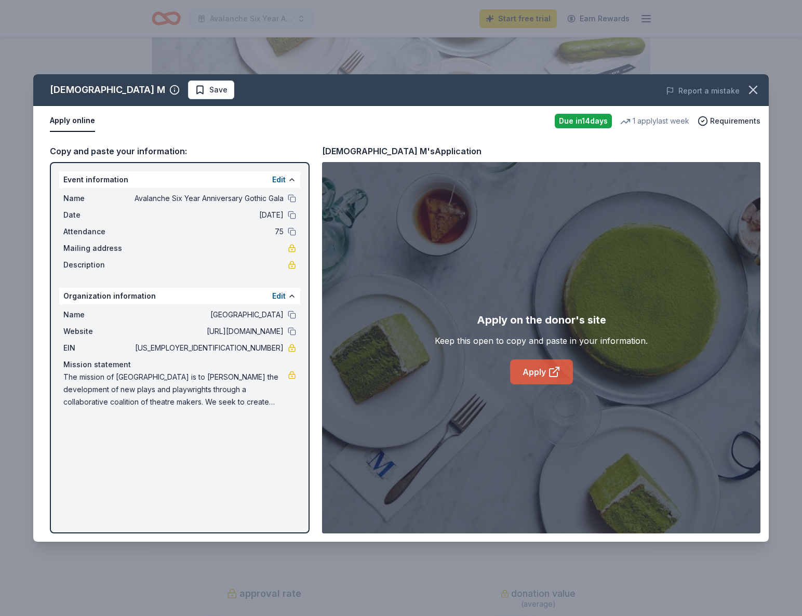
click at [548, 371] on icon at bounding box center [554, 372] width 12 height 12
click at [539, 375] on link "Apply" at bounding box center [541, 371] width 63 height 25
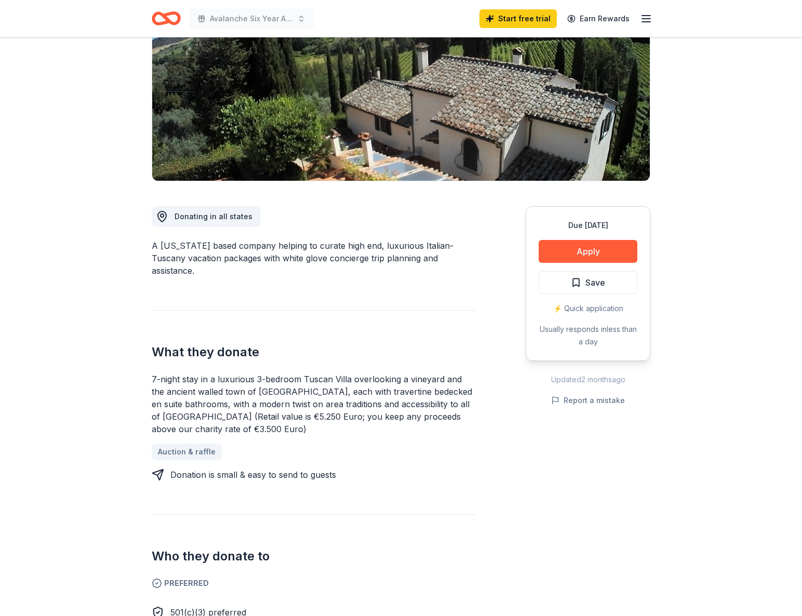
scroll to position [153, 0]
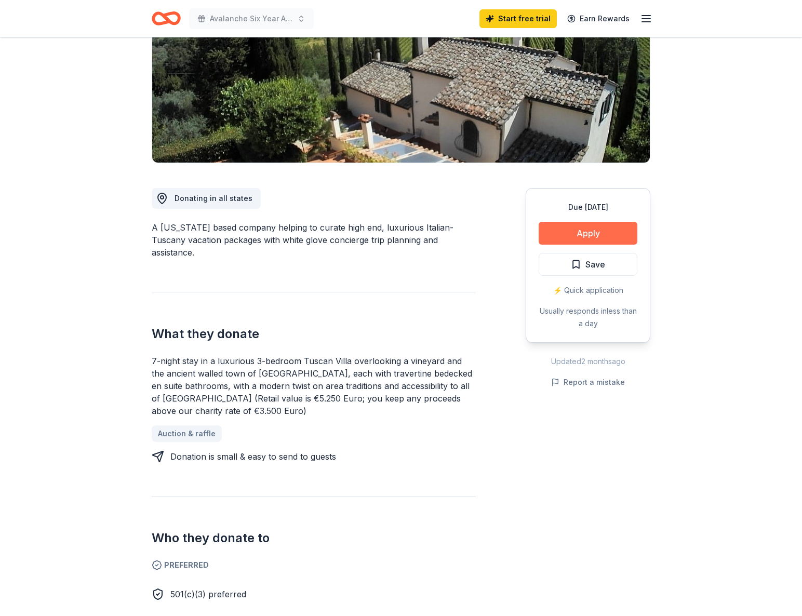
click at [597, 237] on button "Apply" at bounding box center [588, 233] width 99 height 23
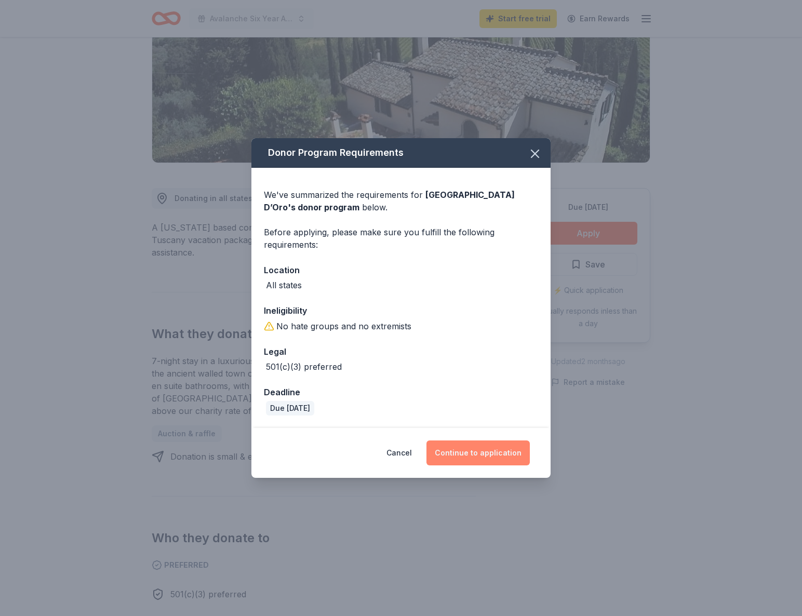
click at [500, 452] on button "Continue to application" at bounding box center [477, 452] width 103 height 25
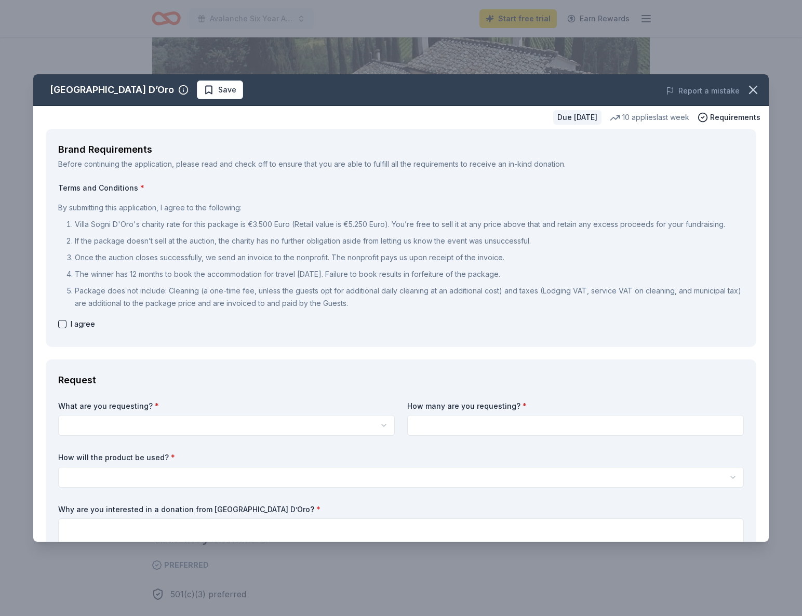
scroll to position [54, 0]
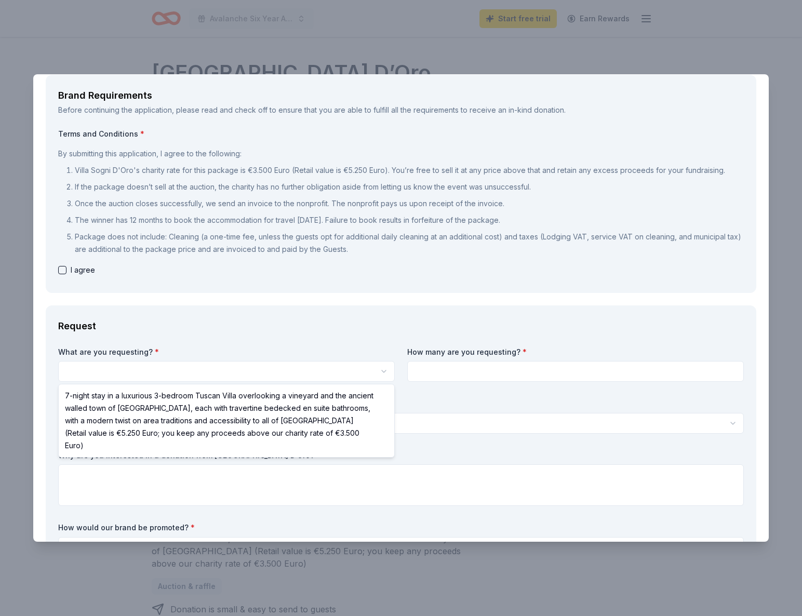
click at [345, 379] on html "Avalanche Six Year Anniversary Gothic Gala Start free trial Earn Rewards Due in…" at bounding box center [401, 308] width 802 height 616
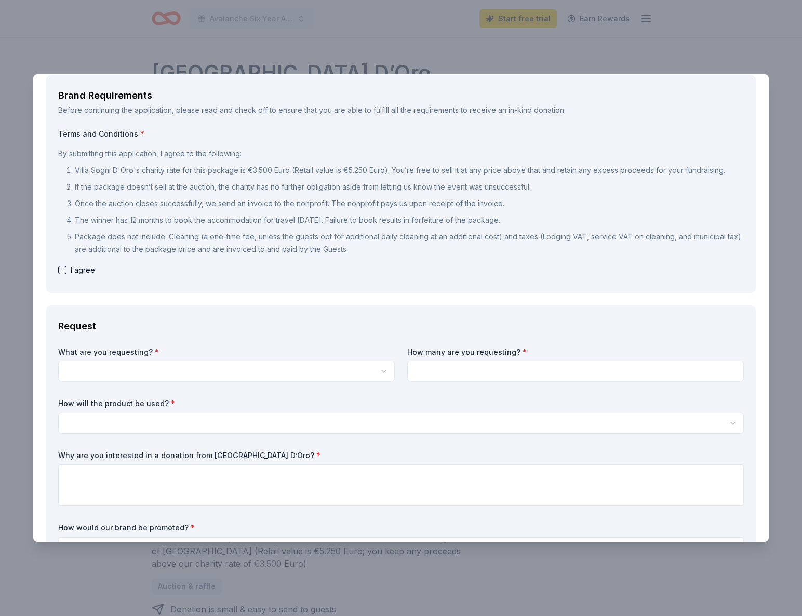
click at [345, 374] on html "Avalanche Six Year Anniversary Gothic Gala Start free trial Earn Rewards Due in…" at bounding box center [401, 308] width 802 height 616
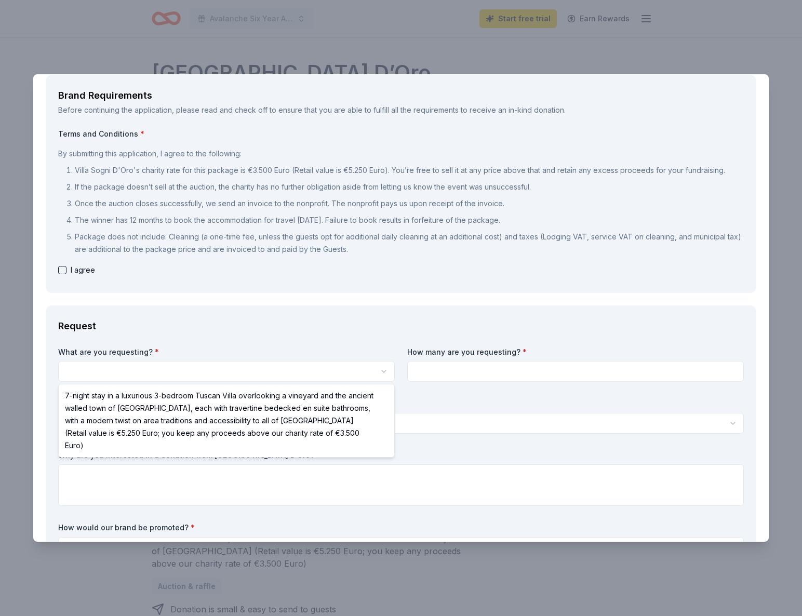
select select "7-night stay in a luxurious 3-bedroom Tuscan Villa overlooking a vineyard and t…"
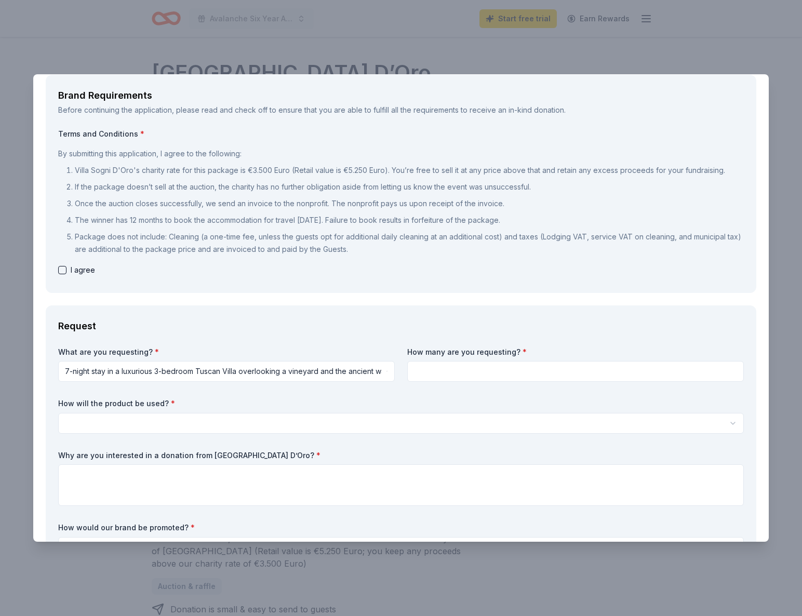
click at [448, 360] on div "How many are you requesting? *" at bounding box center [575, 364] width 337 height 35
click at [443, 373] on input at bounding box center [575, 371] width 337 height 21
type input "1"
drag, startPoint x: 251, startPoint y: 325, endPoint x: 235, endPoint y: 334, distance: 18.6
click at [251, 325] on div "Request" at bounding box center [401, 326] width 686 height 17
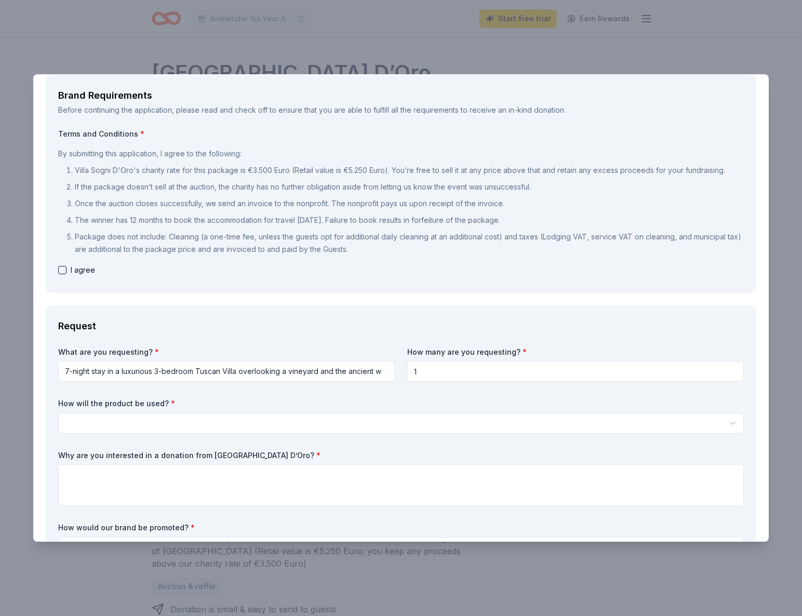
click at [154, 424] on html "Avalanche Six Year Anniversary Gothic Gala Start free trial Earn Rewards Due in…" at bounding box center [401, 308] width 802 height 616
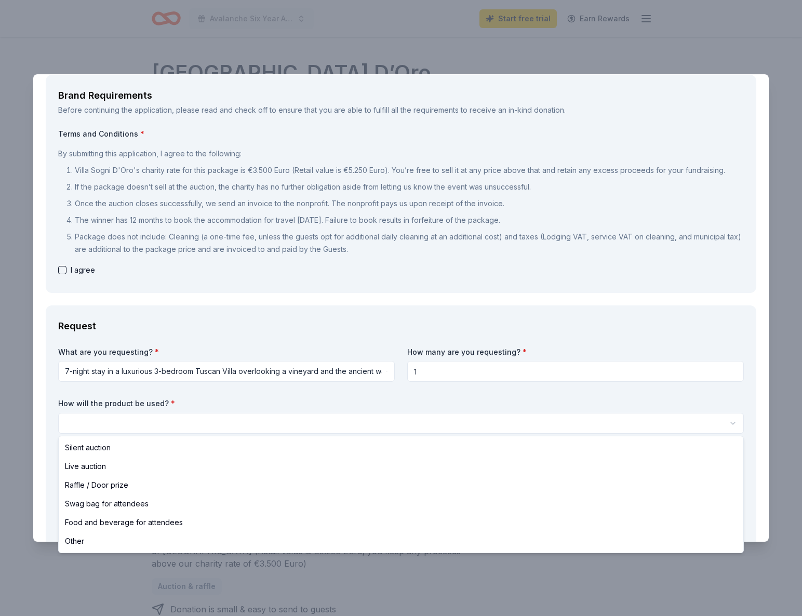
select select "silentAuction"
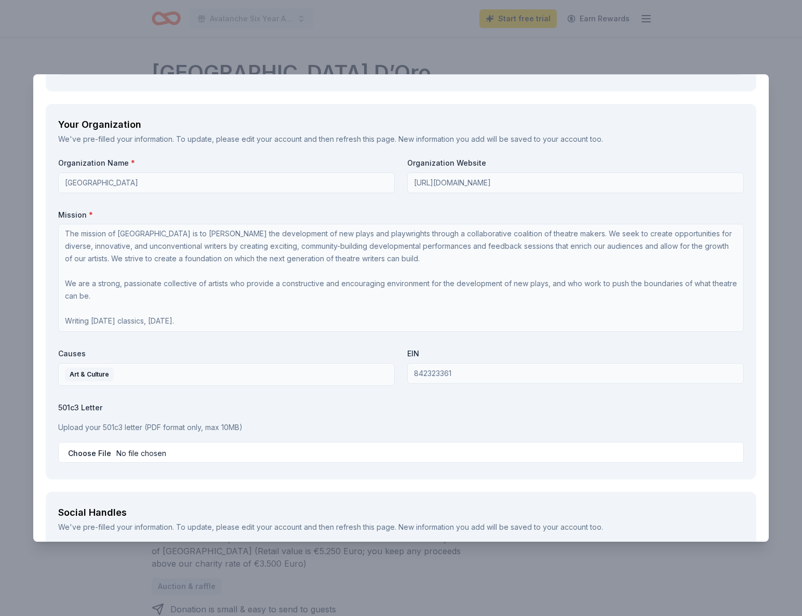
scroll to position [1130, 0]
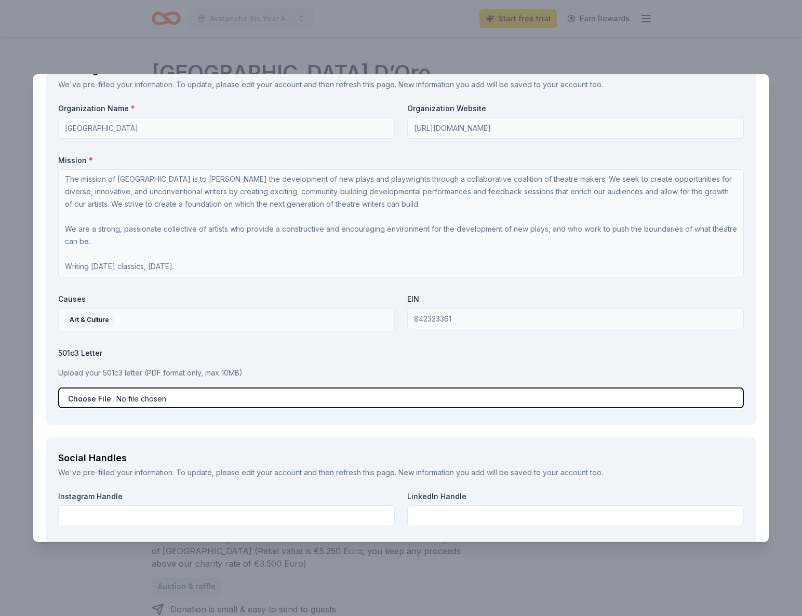
click at [231, 390] on input "file" at bounding box center [401, 397] width 686 height 21
type input "C:\fakepath\EIN number IRS.pdf"
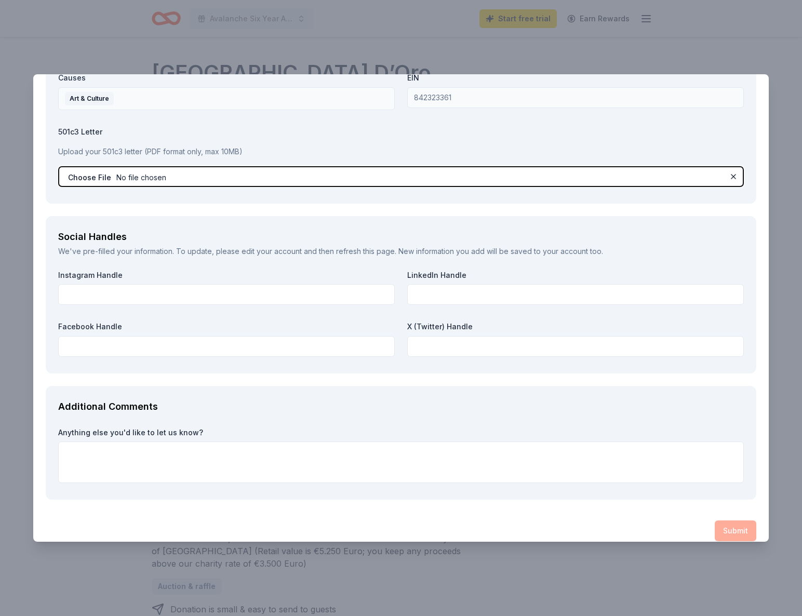
scroll to position [1363, 0]
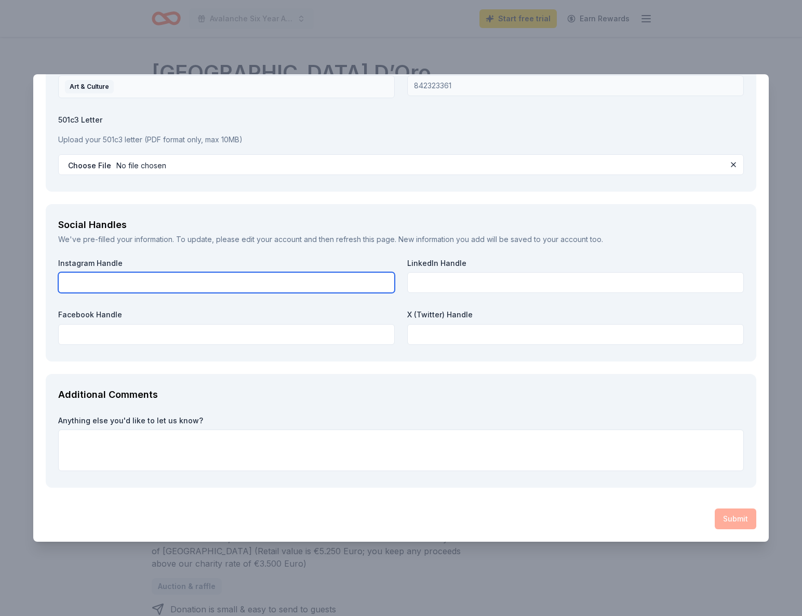
click at [90, 280] on input "text" at bounding box center [226, 282] width 337 height 21
type input "avalanchetheatre"
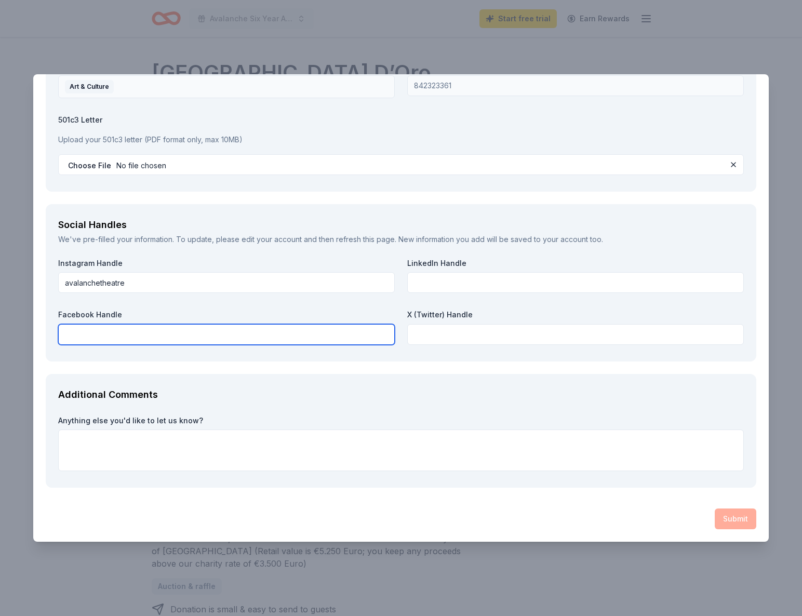
drag, startPoint x: 84, startPoint y: 336, endPoint x: 109, endPoint y: 337, distance: 24.9
click at [84, 336] on input "text" at bounding box center [226, 334] width 337 height 21
type input "Avalanche Theatre"
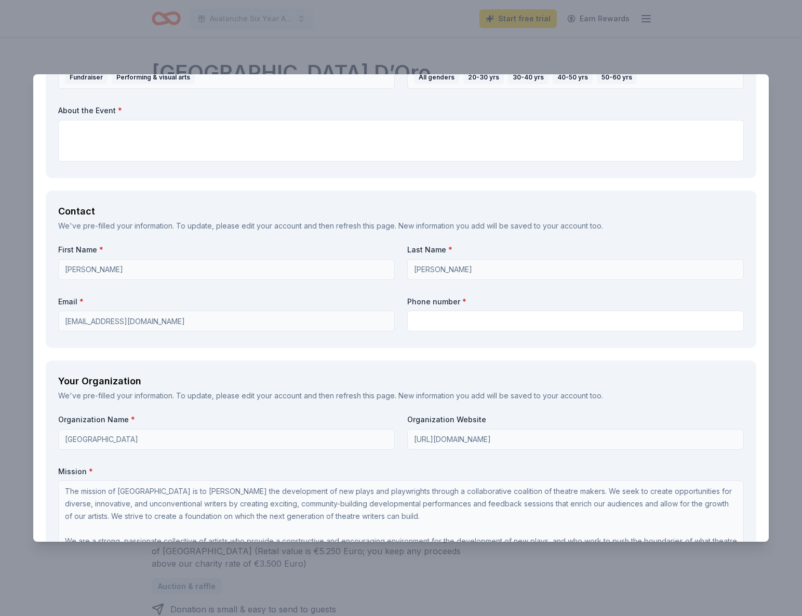
scroll to position [812, 0]
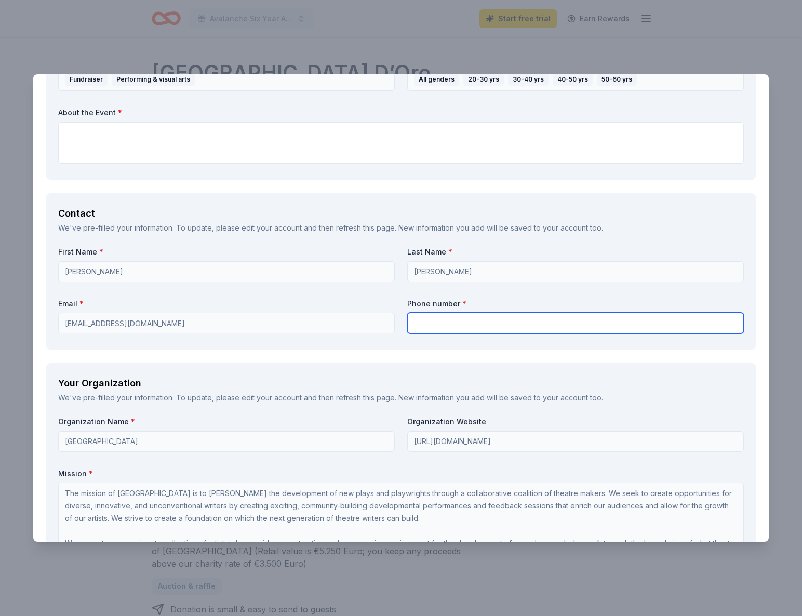
drag, startPoint x: 419, startPoint y: 326, endPoint x: 426, endPoint y: 325, distance: 6.8
click at [423, 326] on input "text" at bounding box center [575, 323] width 337 height 21
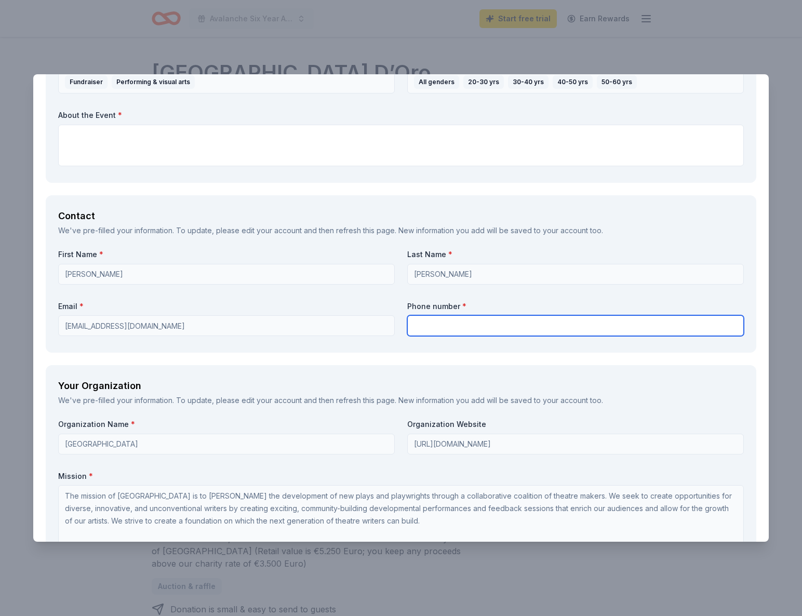
type input "7047379914"
click at [355, 297] on div "First Name * Martina Last Name * Logan Email * martinalogancreative@gmail.com P…" at bounding box center [401, 295] width 686 height 91
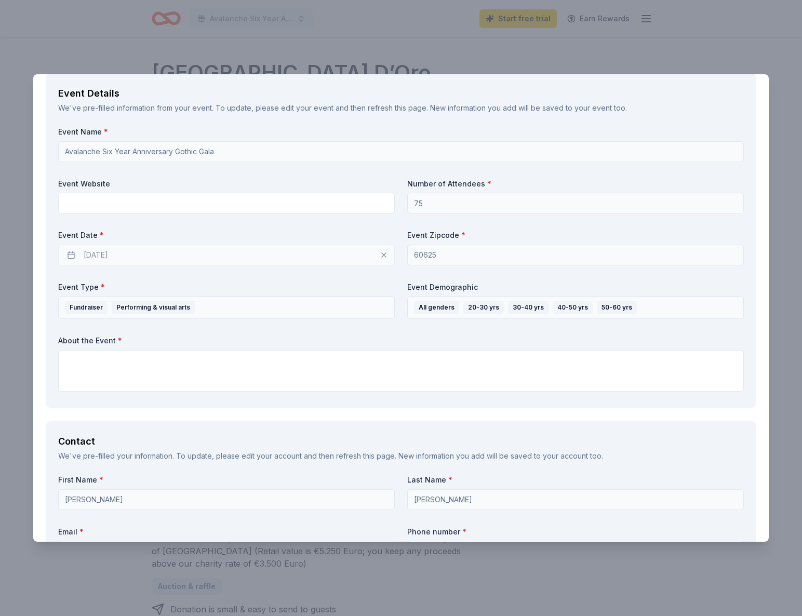
scroll to position [548, 0]
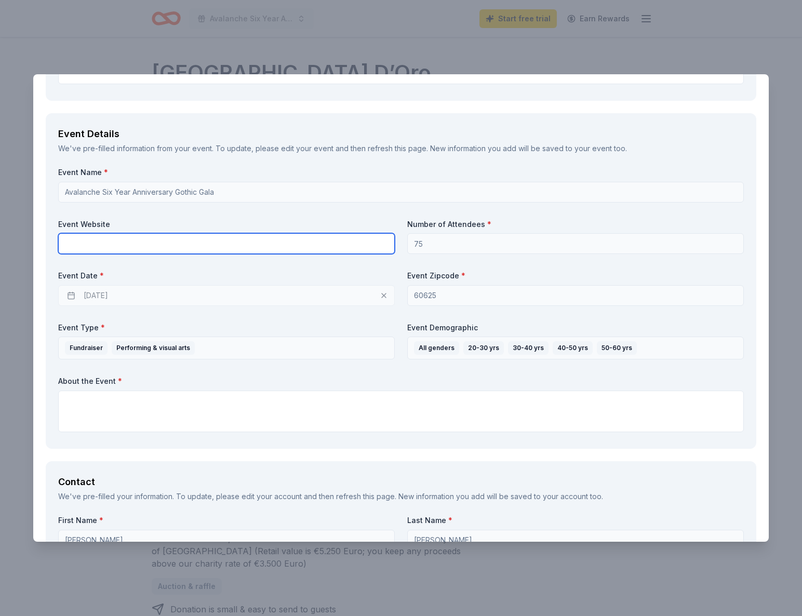
click at [227, 245] on input "text" at bounding box center [226, 243] width 337 height 21
paste input "https://www.avalanchetheatre.com/"
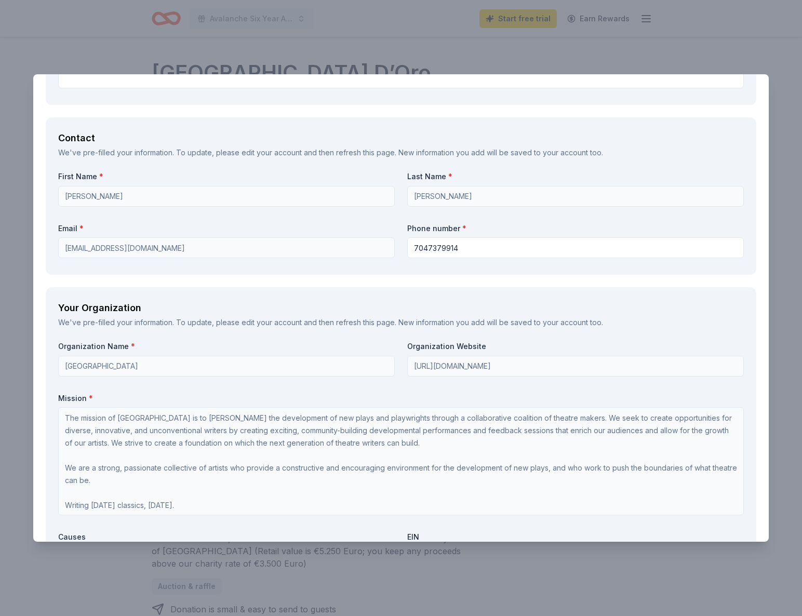
scroll to position [652, 0]
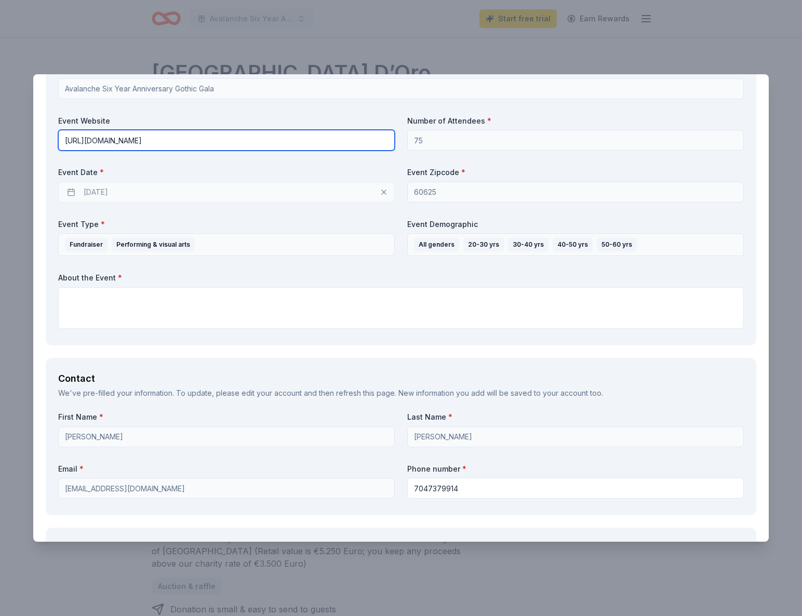
type input "https://www.avalanchetheatre.com/"
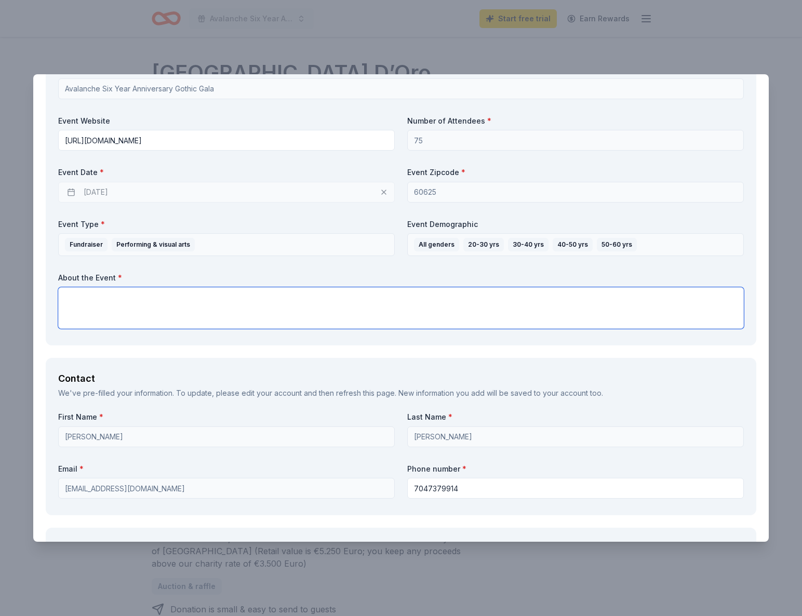
click at [161, 302] on textarea at bounding box center [401, 308] width 686 height 42
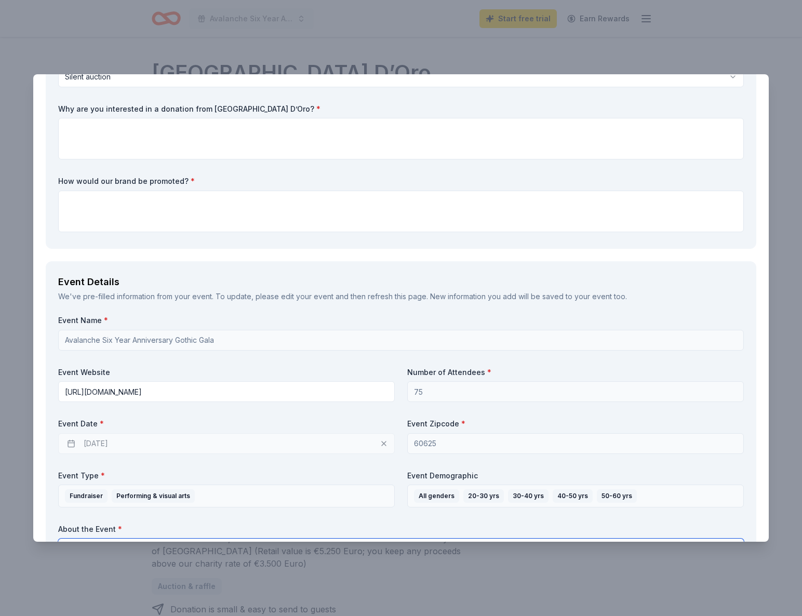
scroll to position [356, 0]
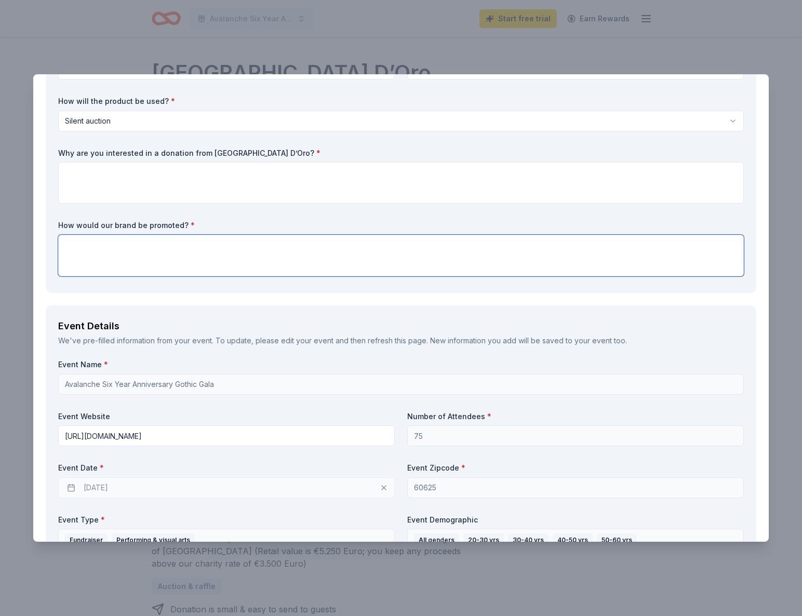
click at [195, 256] on textarea at bounding box center [401, 256] width 686 height 42
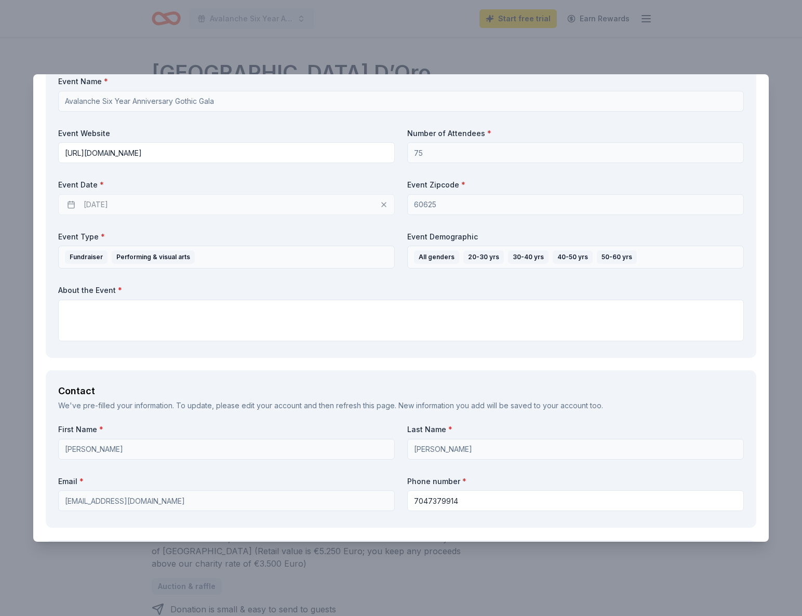
scroll to position [653, 0]
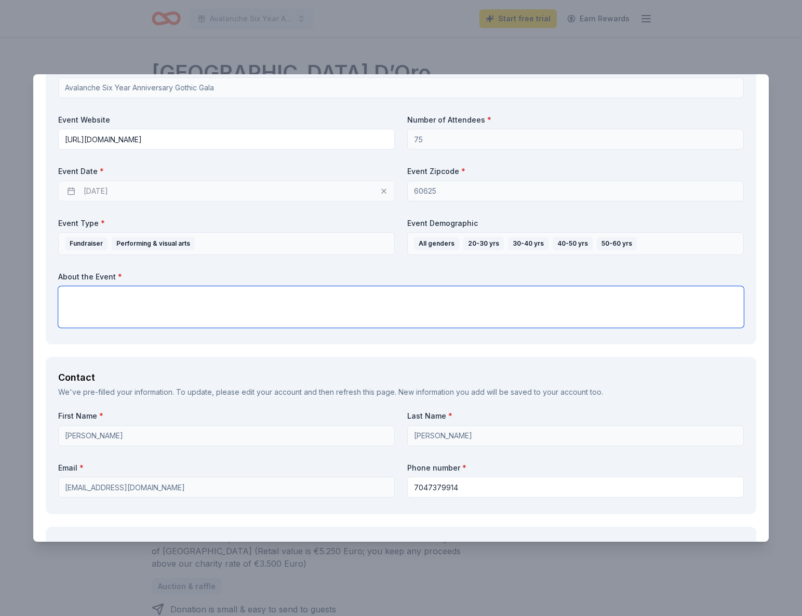
click at [178, 301] on textarea at bounding box center [401, 307] width 686 height 42
paste textarea "Hello, I hope this email finds you well! My name is Martina Logan and I'm the C…"
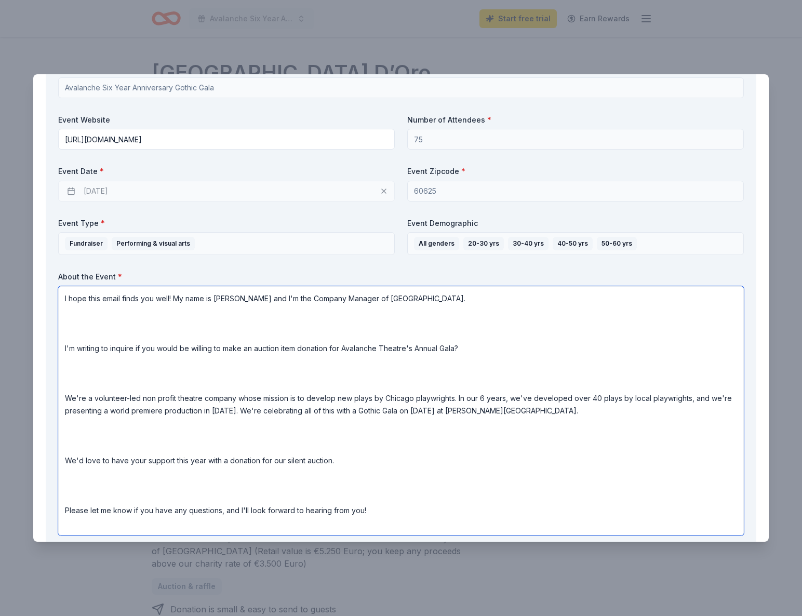
scroll to position [0, 0]
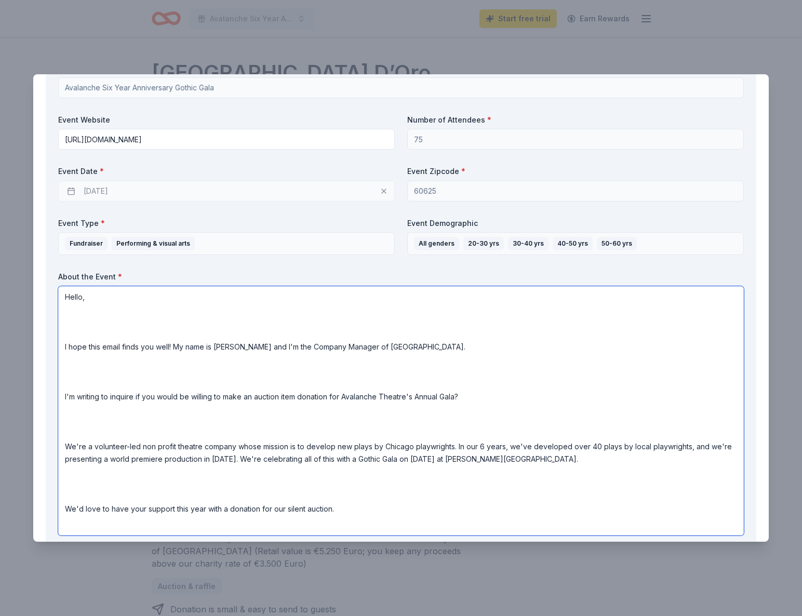
click at [135, 332] on textarea "Hello, I hope this email finds you well! My name is Martina Logan and I'm the C…" at bounding box center [401, 410] width 686 height 249
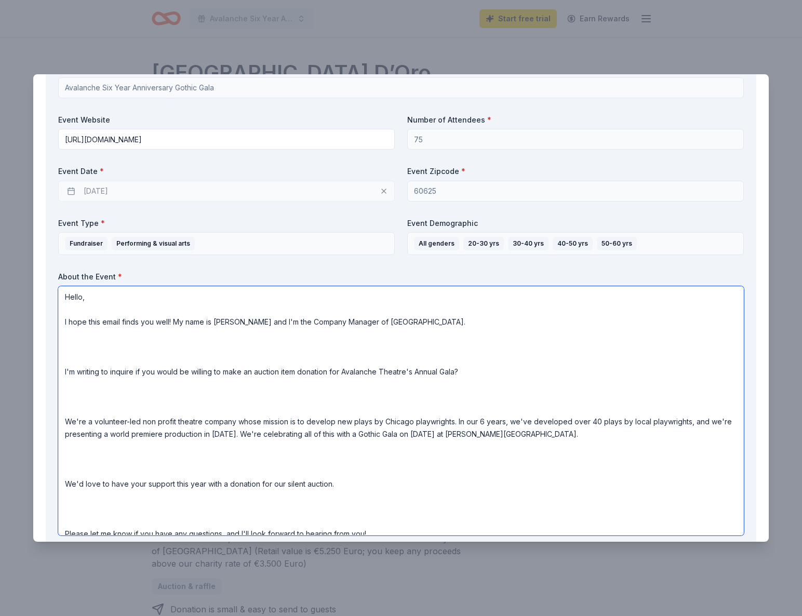
click at [82, 358] on textarea "Hello, I hope this email finds you well! My name is Martina Logan and I'm the C…" at bounding box center [401, 410] width 686 height 249
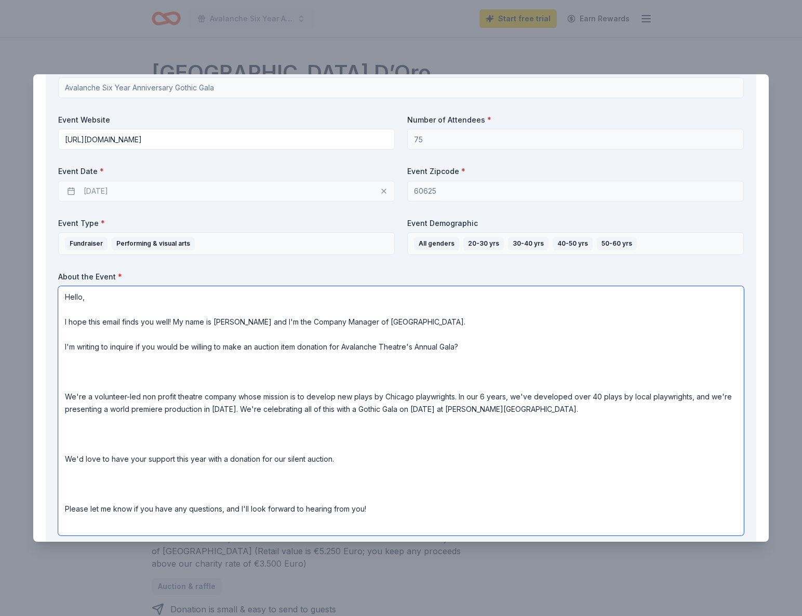
click at [93, 380] on textarea "Hello, I hope this email finds you well! My name is Martina Logan and I'm the C…" at bounding box center [401, 410] width 686 height 249
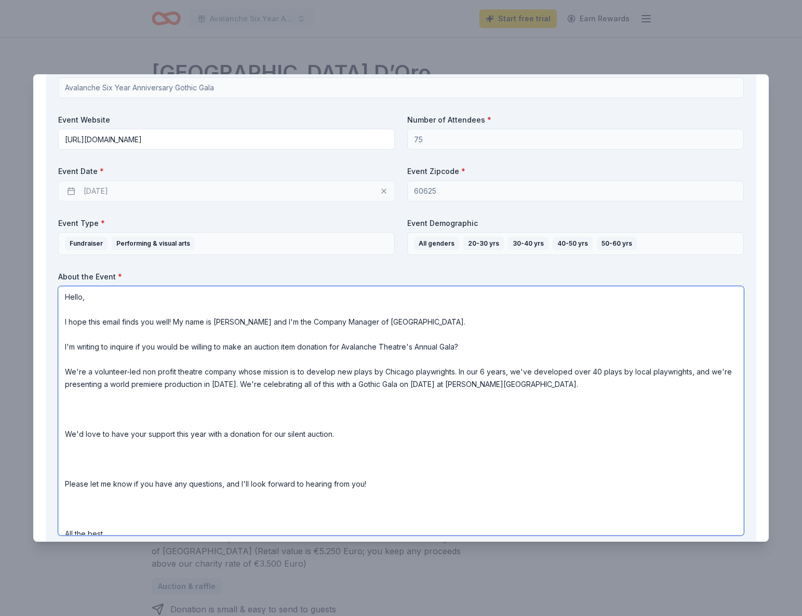
drag, startPoint x: 87, startPoint y: 414, endPoint x: 86, endPoint y: 408, distance: 6.8
click at [88, 414] on textarea "Hello, I hope this email finds you well! My name is Martina Logan and I'm the C…" at bounding box center [401, 410] width 686 height 249
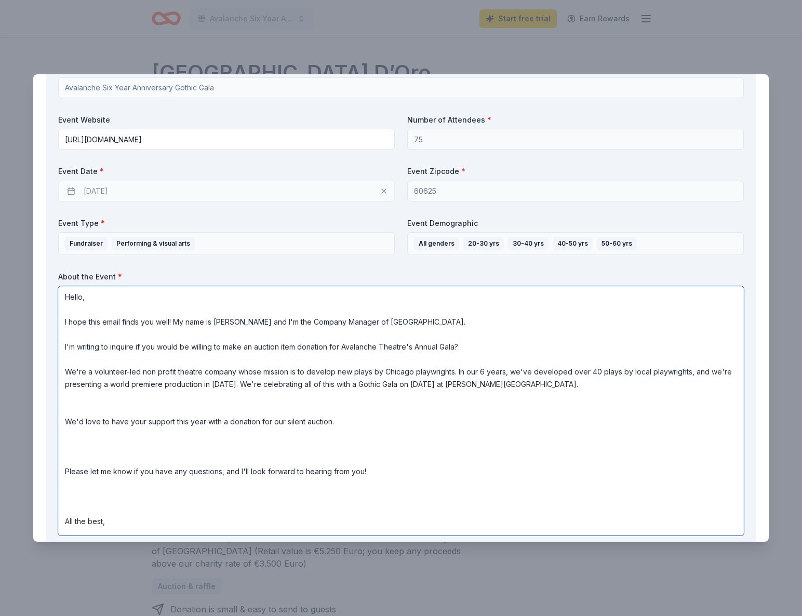
drag, startPoint x: 85, startPoint y: 418, endPoint x: 87, endPoint y: 412, distance: 6.6
click at [86, 418] on textarea "Hello, I hope this email finds you well! My name is Martina Logan and I'm the C…" at bounding box center [401, 410] width 686 height 249
click at [87, 409] on textarea "Hello, I hope this email finds you well! My name is Martina Logan and I'm the C…" at bounding box center [401, 410] width 686 height 249
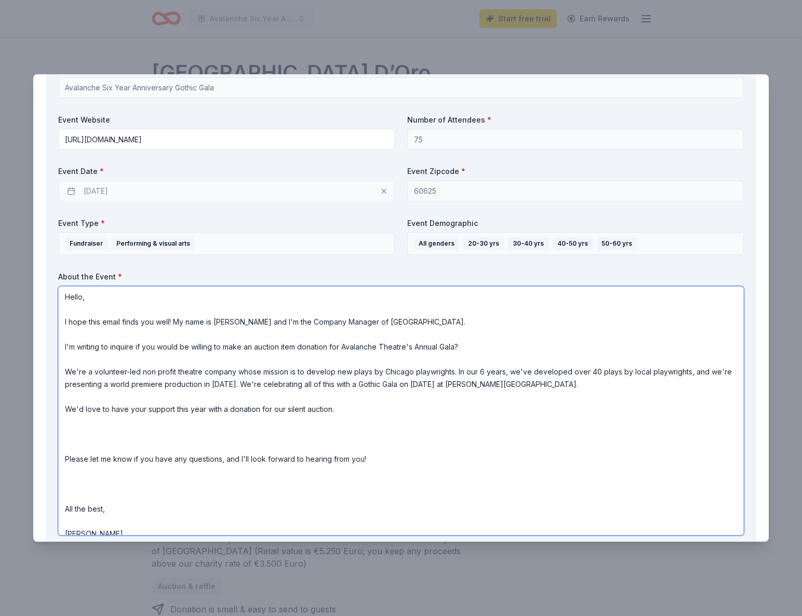
click at [105, 449] on textarea "Hello, I hope this email finds you well! My name is Martina Logan and I'm the C…" at bounding box center [401, 410] width 686 height 249
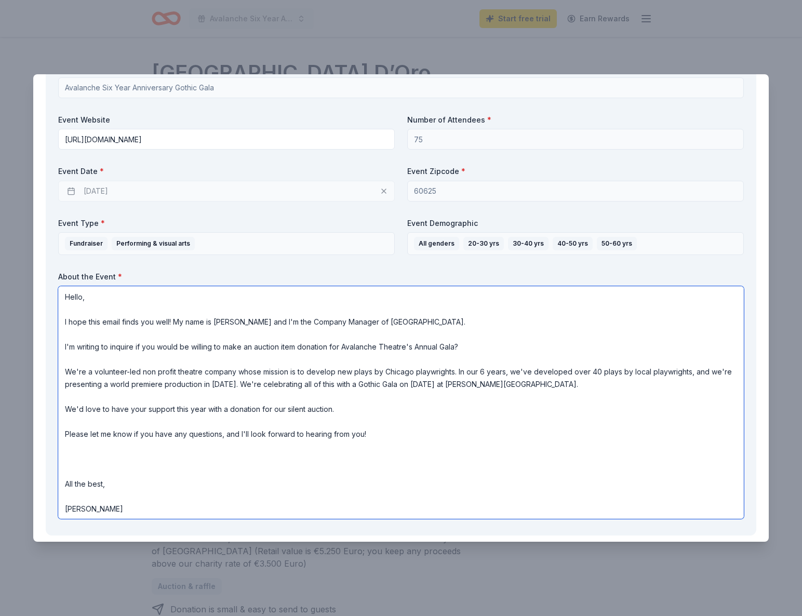
click at [104, 466] on textarea "Hello, I hope this email finds you well! My name is Martina Logan and I'm the C…" at bounding box center [401, 402] width 686 height 233
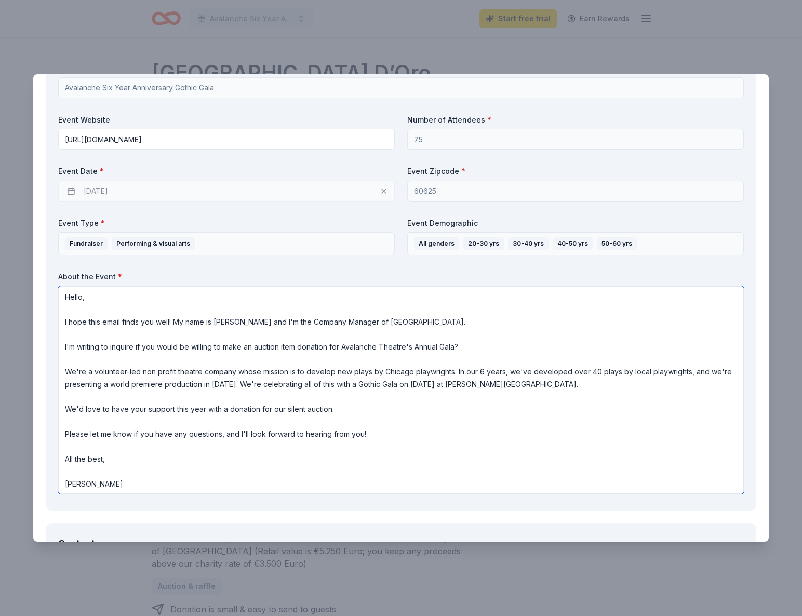
click at [77, 476] on textarea "Hello, I hope this email finds you well! My name is Martina Logan and I'm the C…" at bounding box center [401, 390] width 686 height 208
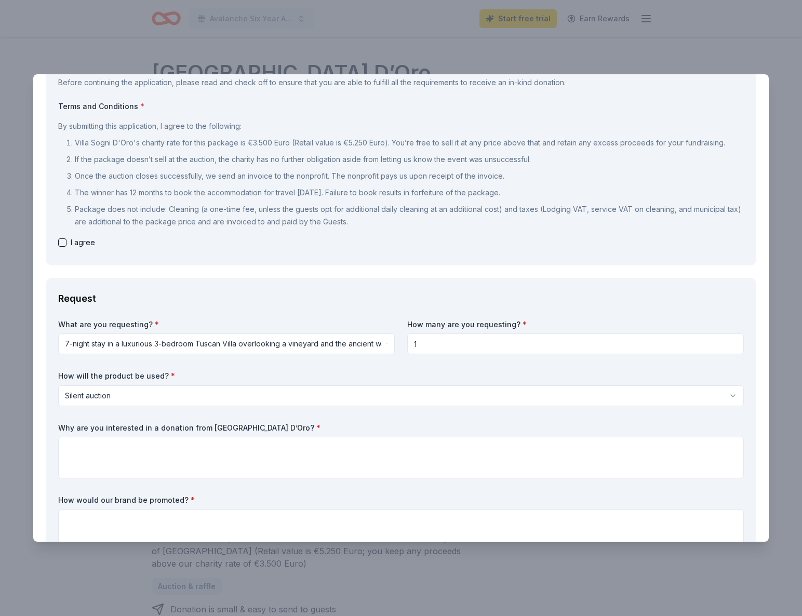
scroll to position [84, 0]
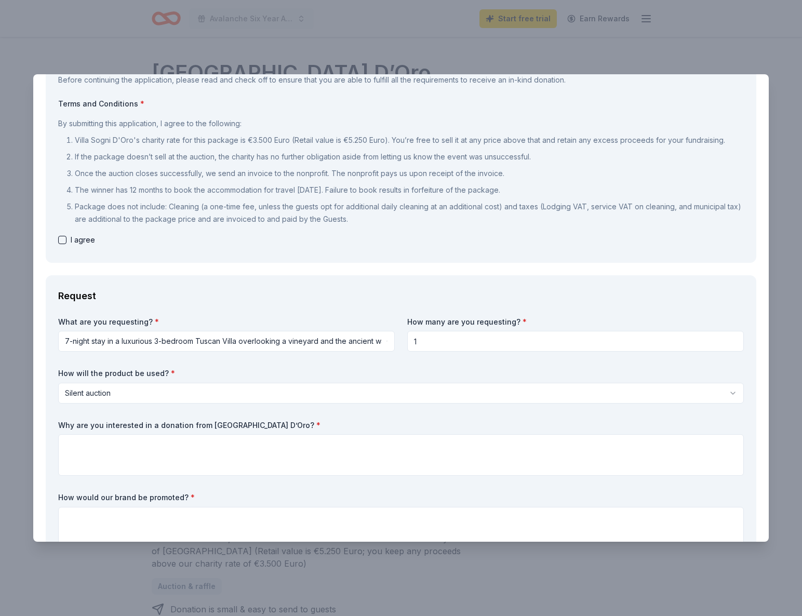
type textarea "Hello, I hope this email finds you well! My name is Martina Logan and I'm the C…"
click at [63, 239] on button "button" at bounding box center [62, 240] width 8 height 8
checkbox input "true"
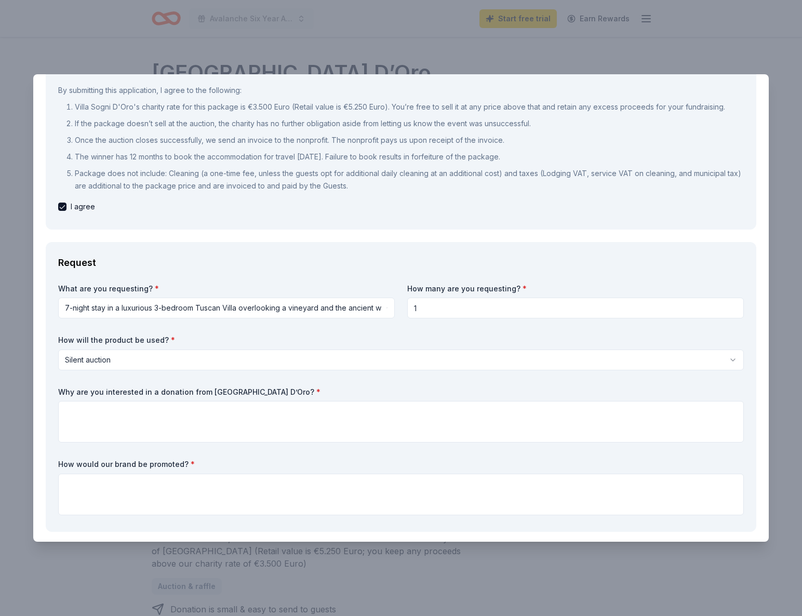
scroll to position [140, 0]
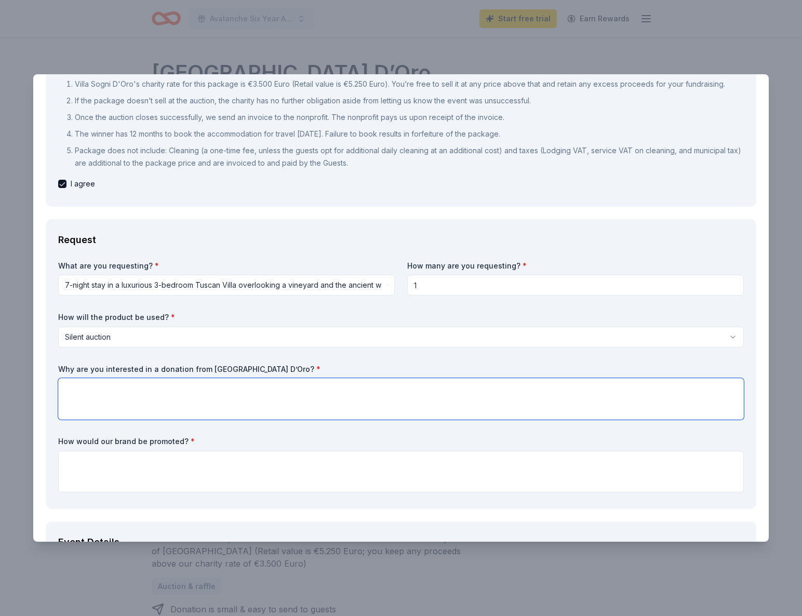
click at [216, 404] on textarea at bounding box center [401, 399] width 686 height 42
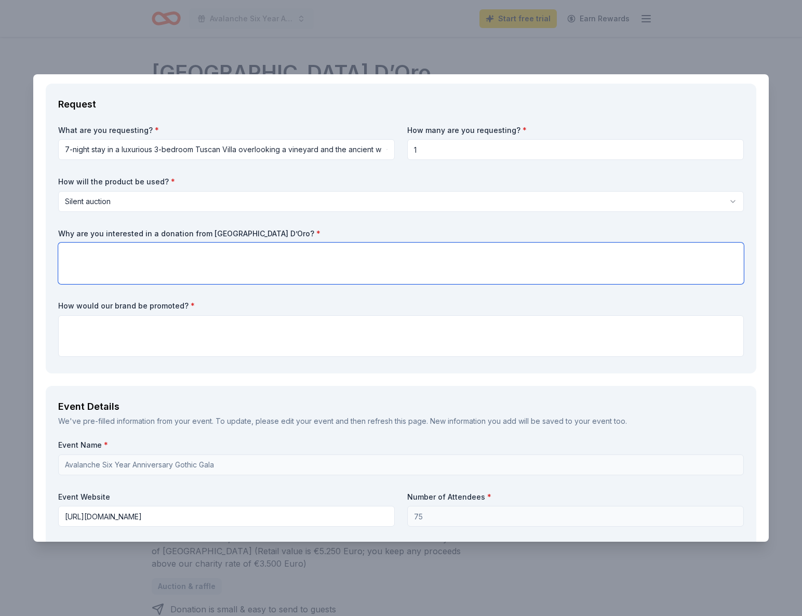
scroll to position [280, 0]
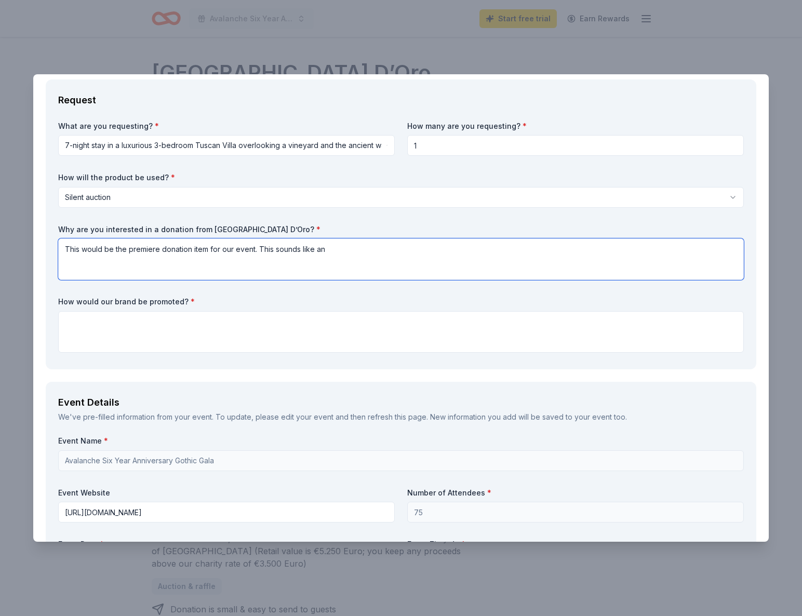
type textarea "This would be the premiere donation item for our event. This sounds like an"
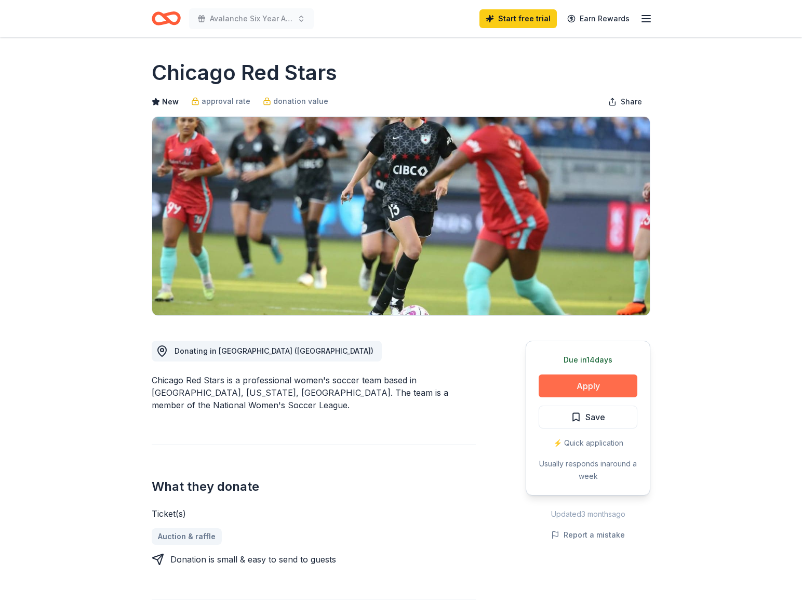
click at [564, 390] on button "Apply" at bounding box center [588, 385] width 99 height 23
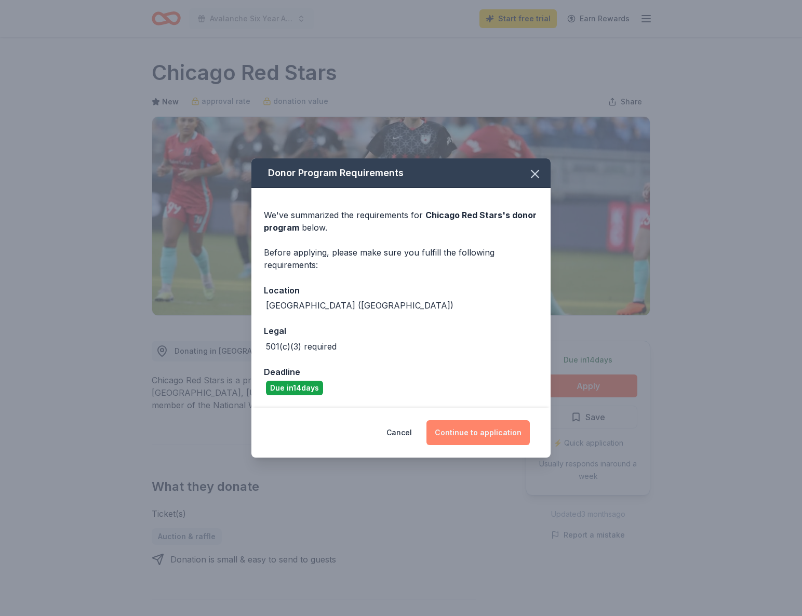
click at [484, 439] on button "Continue to application" at bounding box center [477, 432] width 103 height 25
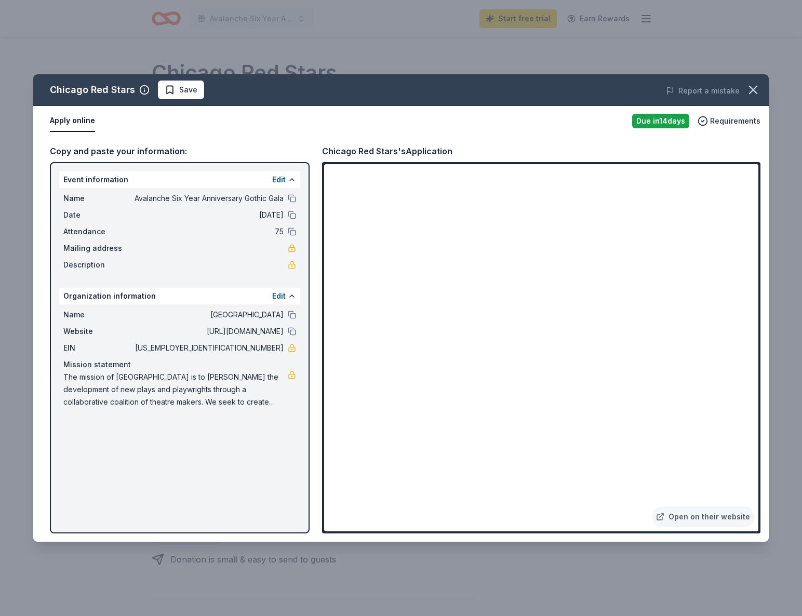
drag, startPoint x: 263, startPoint y: 350, endPoint x: 252, endPoint y: 350, distance: 10.9
click at [263, 350] on span "[US_EMPLOYER_IDENTIFICATION_NUMBER]" at bounding box center [208, 348] width 151 height 12
drag, startPoint x: 243, startPoint y: 348, endPoint x: 273, endPoint y: 348, distance: 30.6
click at [272, 349] on span "[US_EMPLOYER_IDENTIFICATION_NUMBER]" at bounding box center [208, 348] width 151 height 12
click at [274, 348] on span "[US_EMPLOYER_IDENTIFICATION_NUMBER]" at bounding box center [208, 348] width 151 height 12
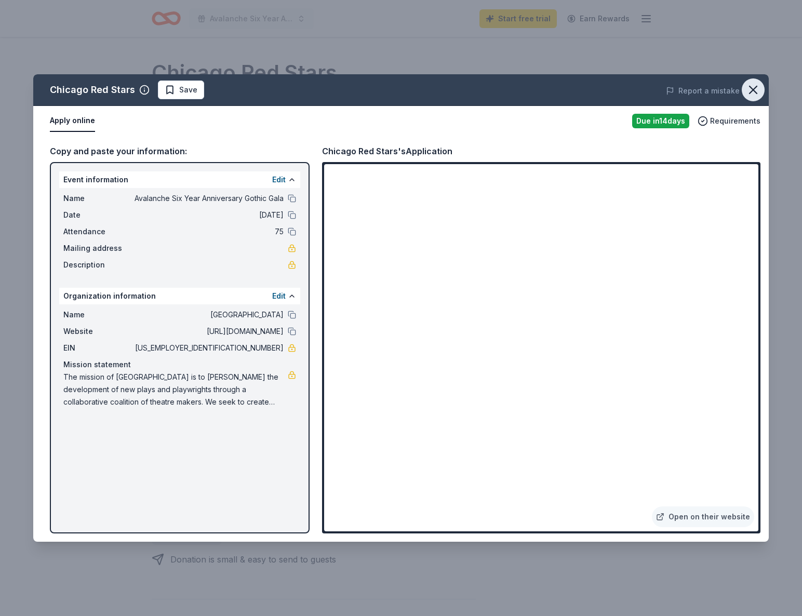
click at [748, 90] on icon "button" at bounding box center [753, 90] width 15 height 15
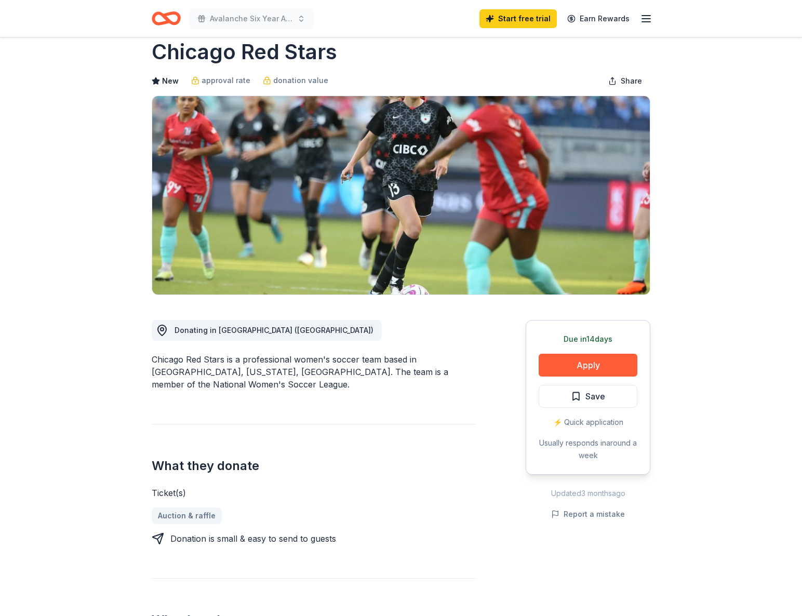
scroll to position [28, 0]
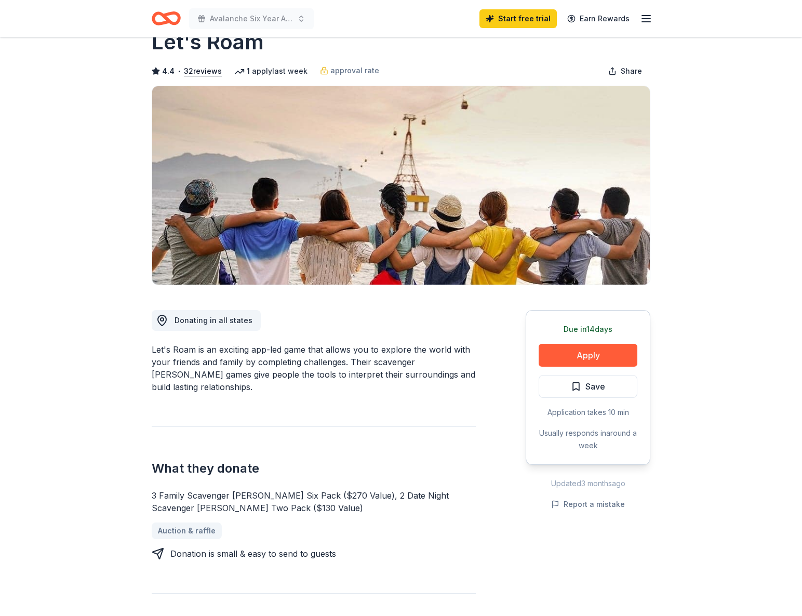
scroll to position [37, 0]
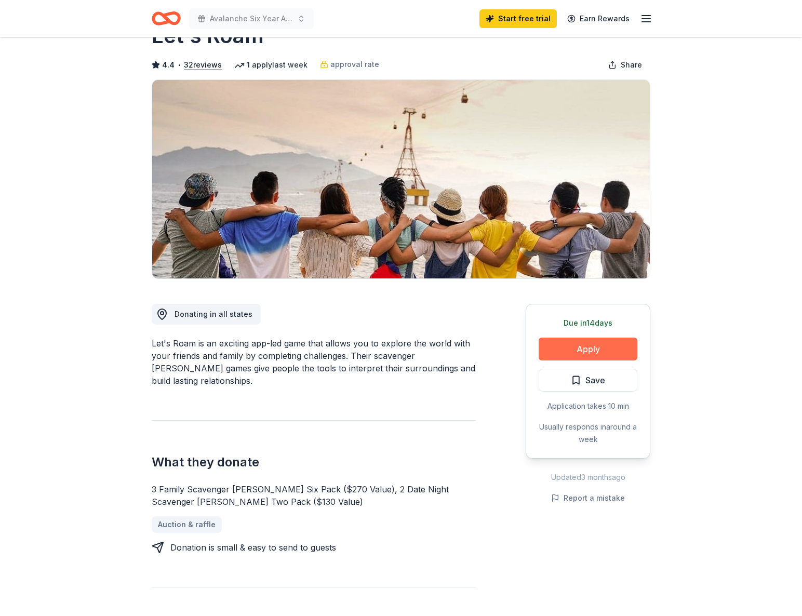
click at [605, 353] on button "Apply" at bounding box center [588, 349] width 99 height 23
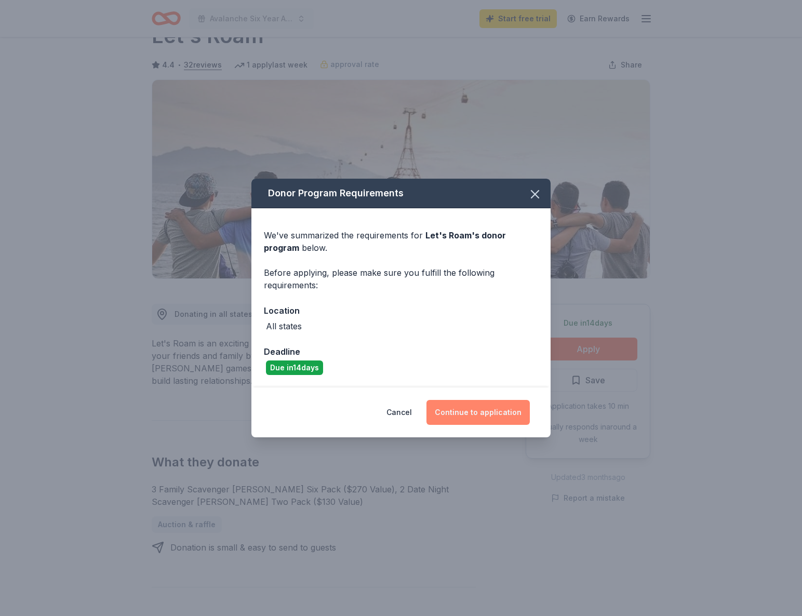
click at [522, 410] on button "Continue to application" at bounding box center [477, 412] width 103 height 25
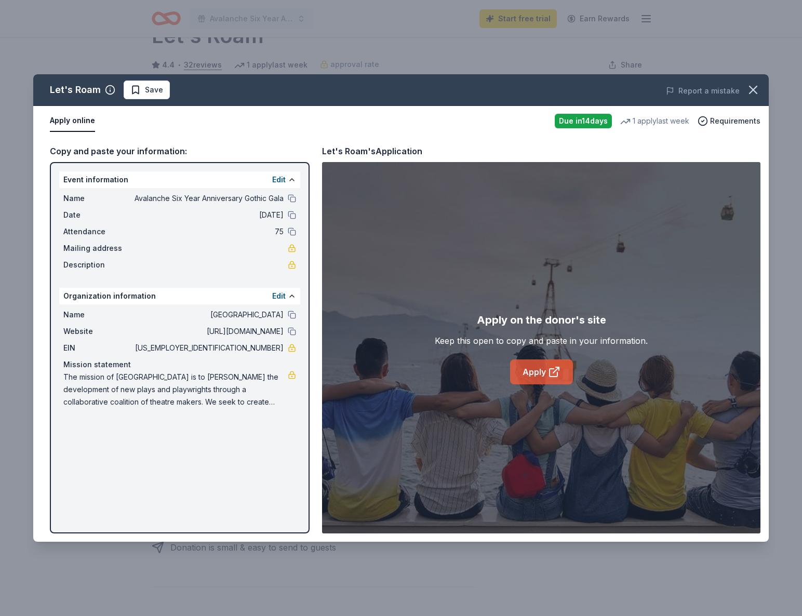
click at [550, 377] on icon at bounding box center [554, 372] width 12 height 12
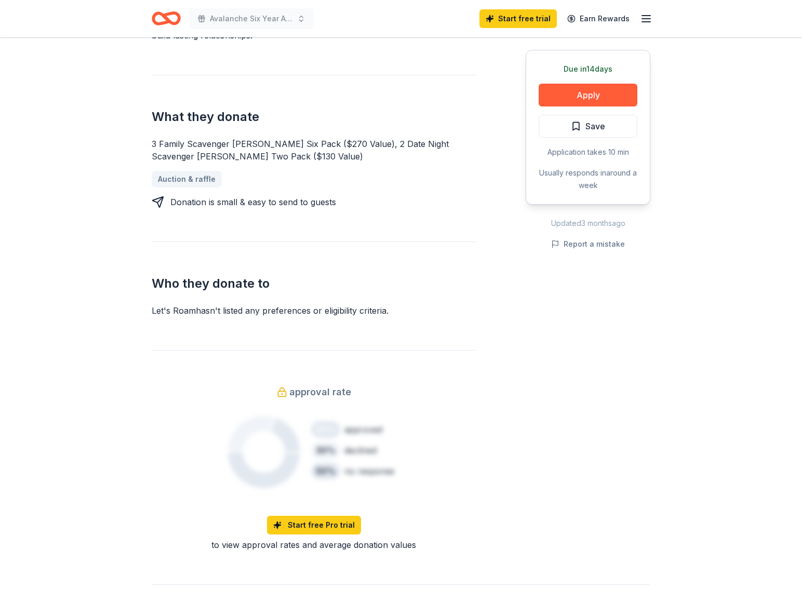
scroll to position [206, 0]
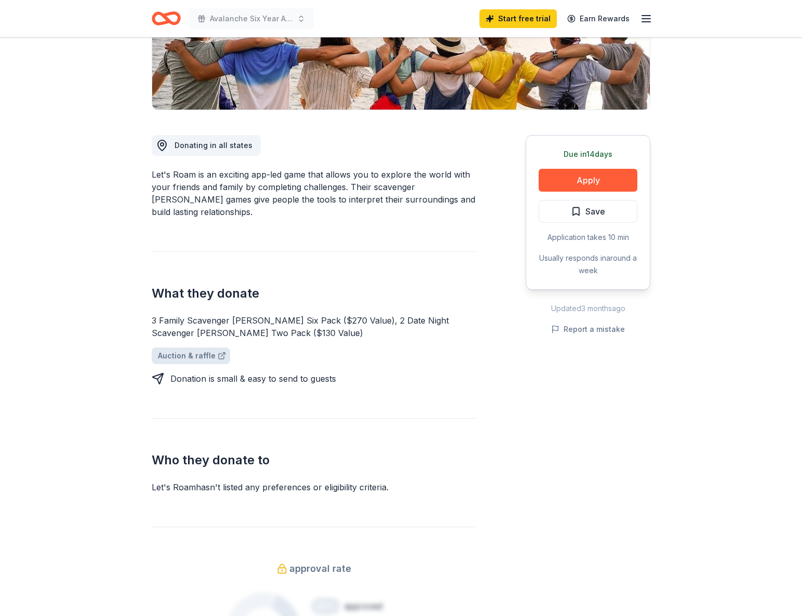
click at [190, 347] on link "Auction & raffle" at bounding box center [191, 355] width 78 height 17
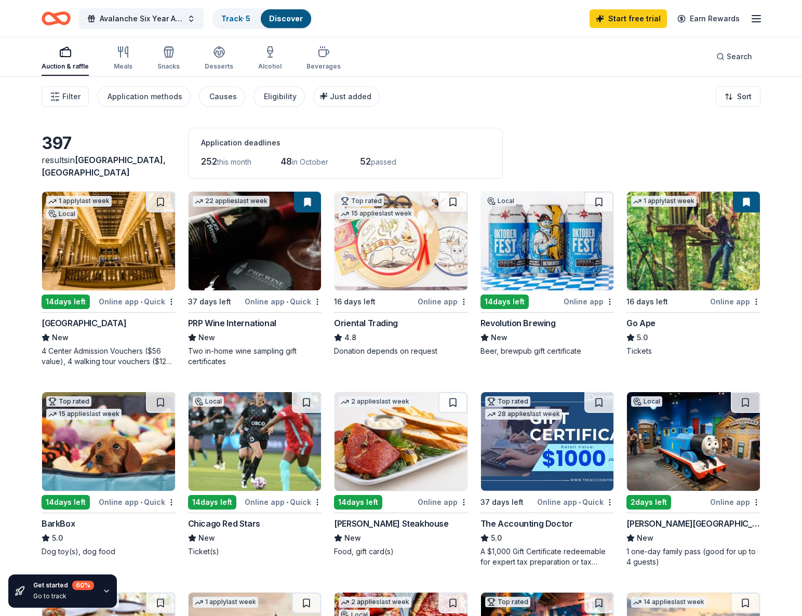
click at [152, 447] on img at bounding box center [108, 441] width 133 height 99
